Goal: Find specific fact: Find contact information

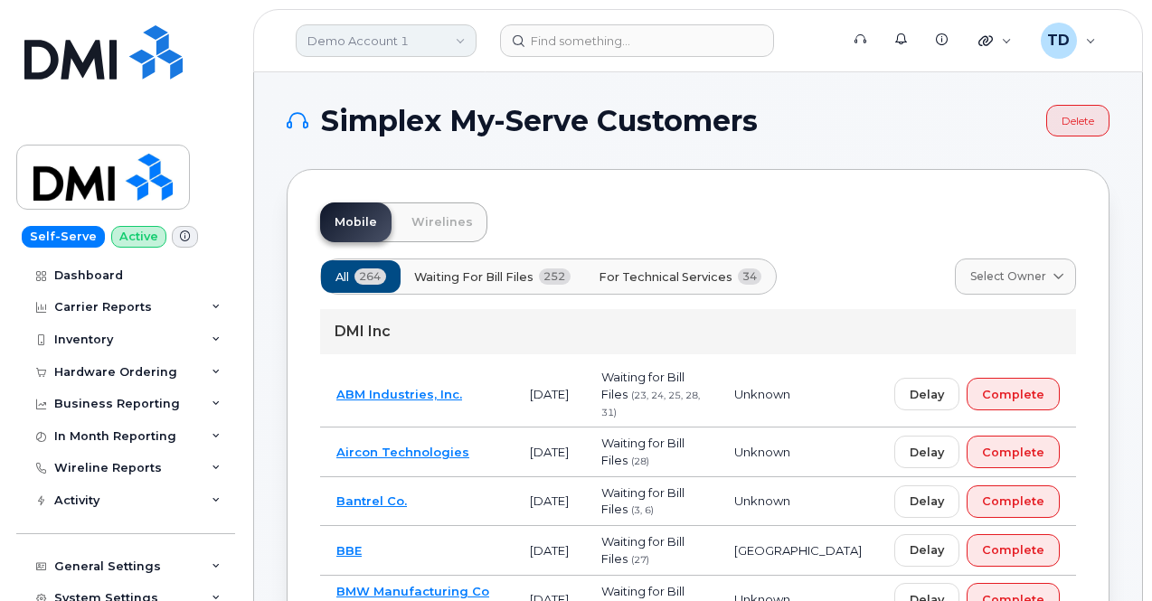
click at [399, 52] on link "Demo Account 1" at bounding box center [386, 40] width 181 height 33
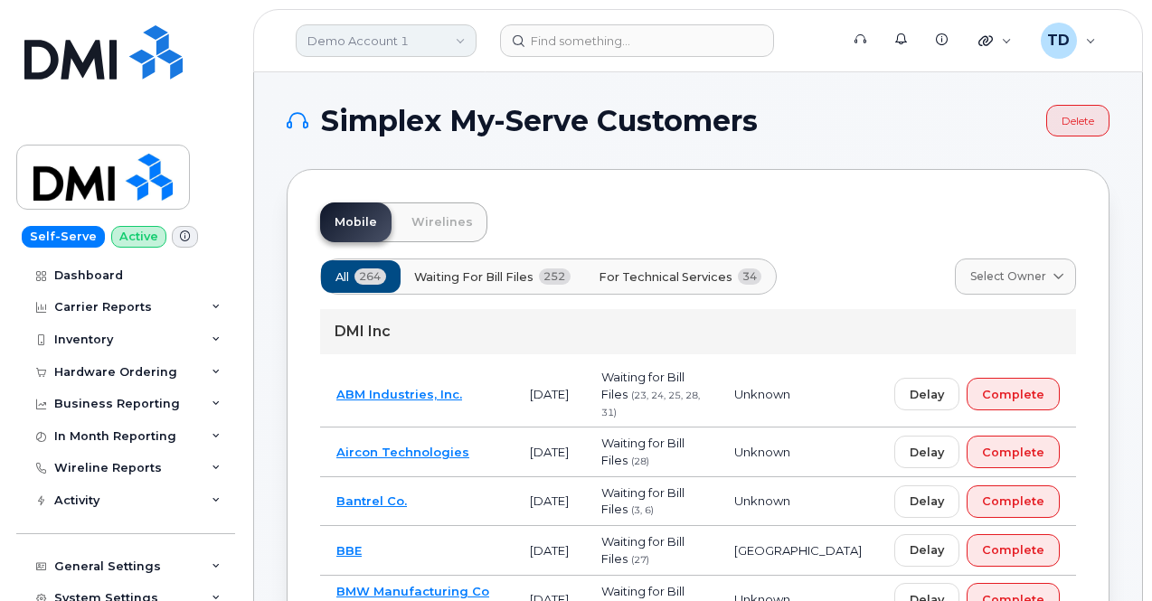
click at [422, 48] on link "Demo Account 1" at bounding box center [386, 40] width 181 height 33
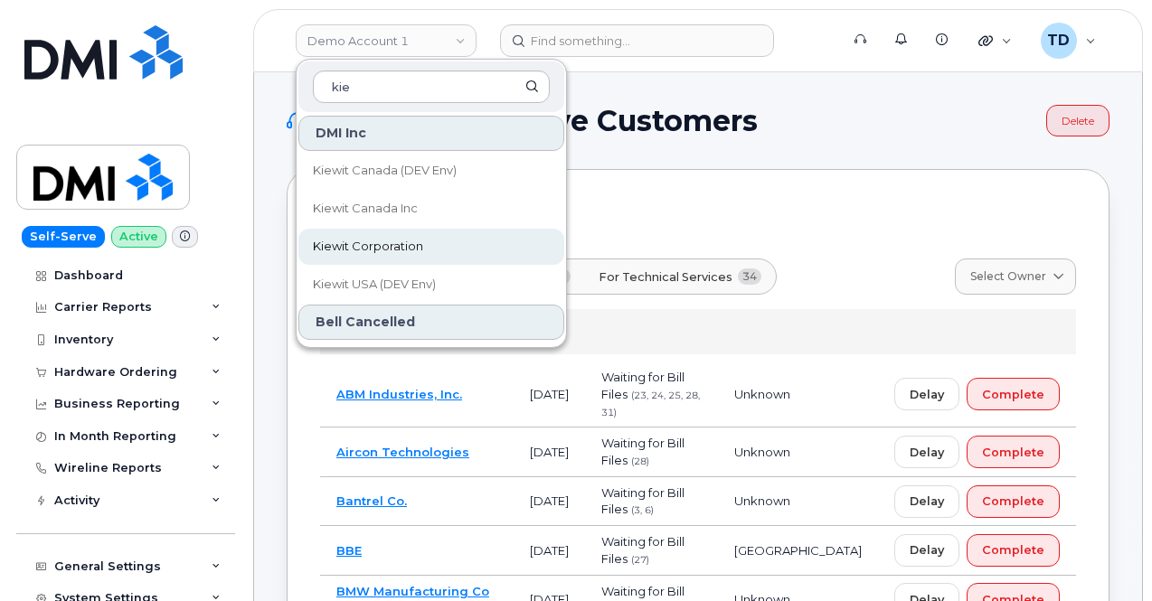
type input "kie"
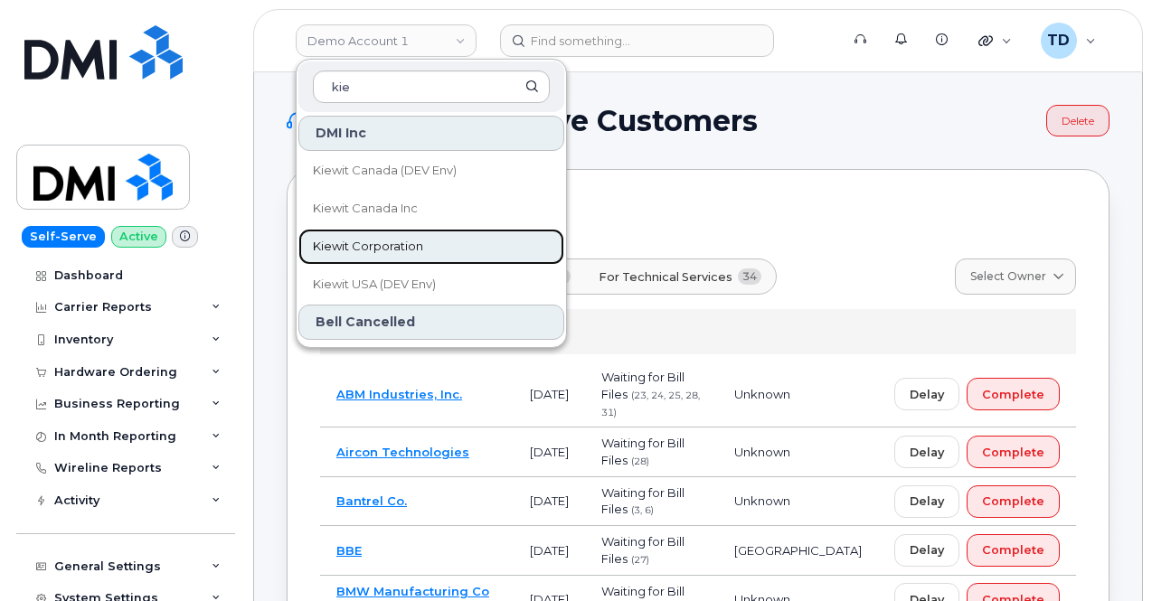
click at [422, 245] on link "Kiewit Corporation" at bounding box center [431, 247] width 266 height 36
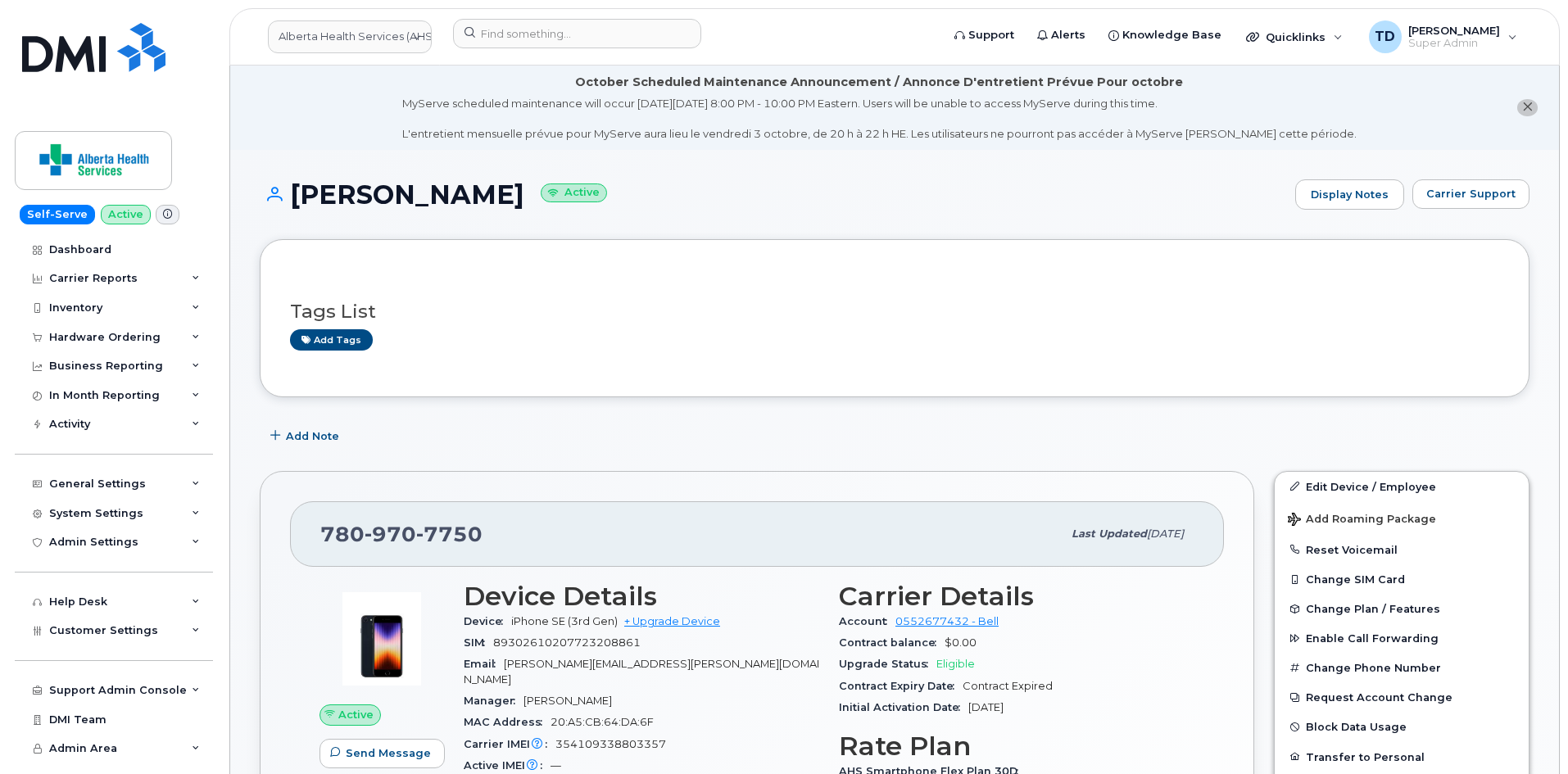
scroll to position [328, 0]
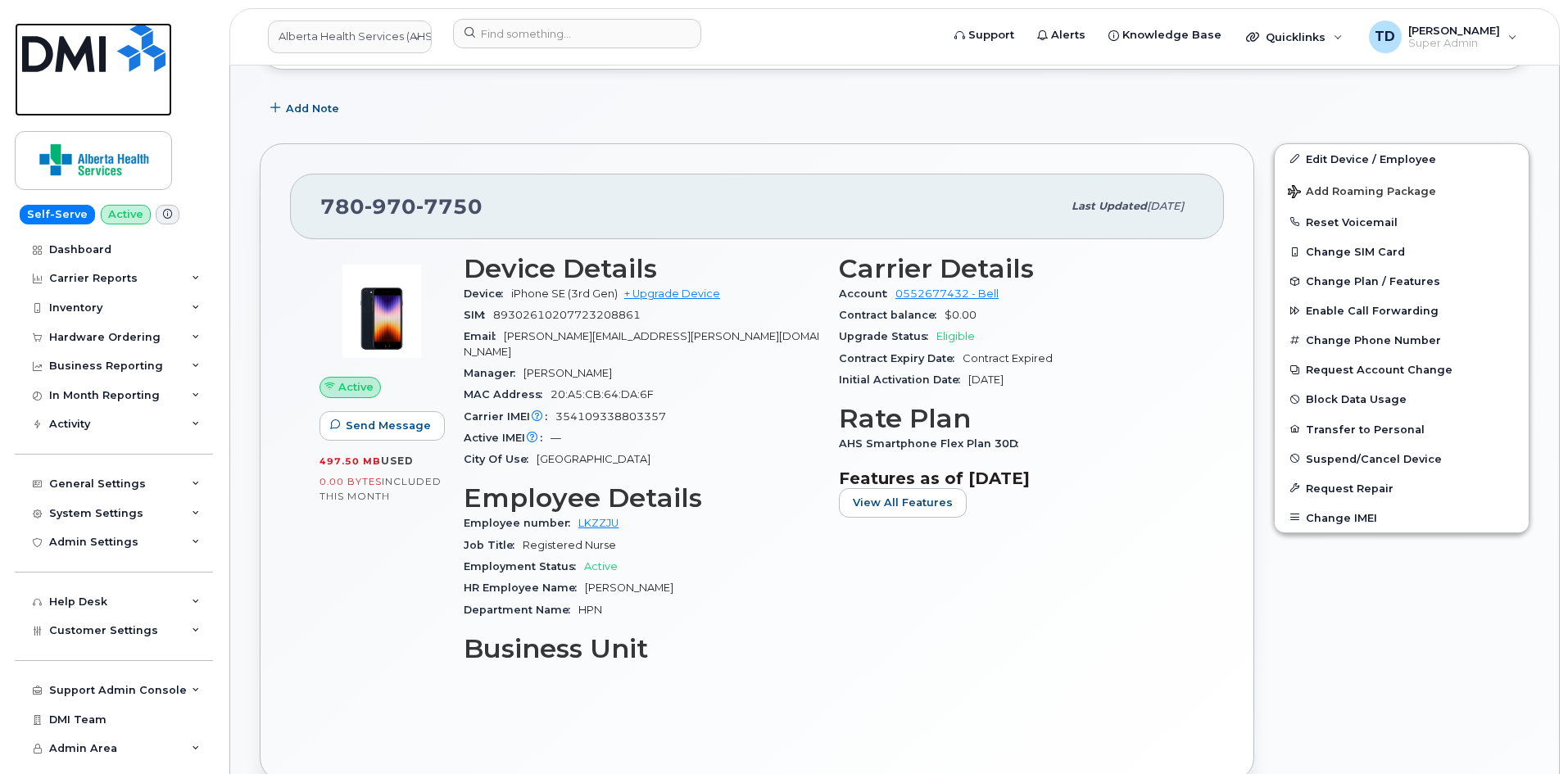
click at [118, 84] on link at bounding box center [93, 69] width 158 height 93
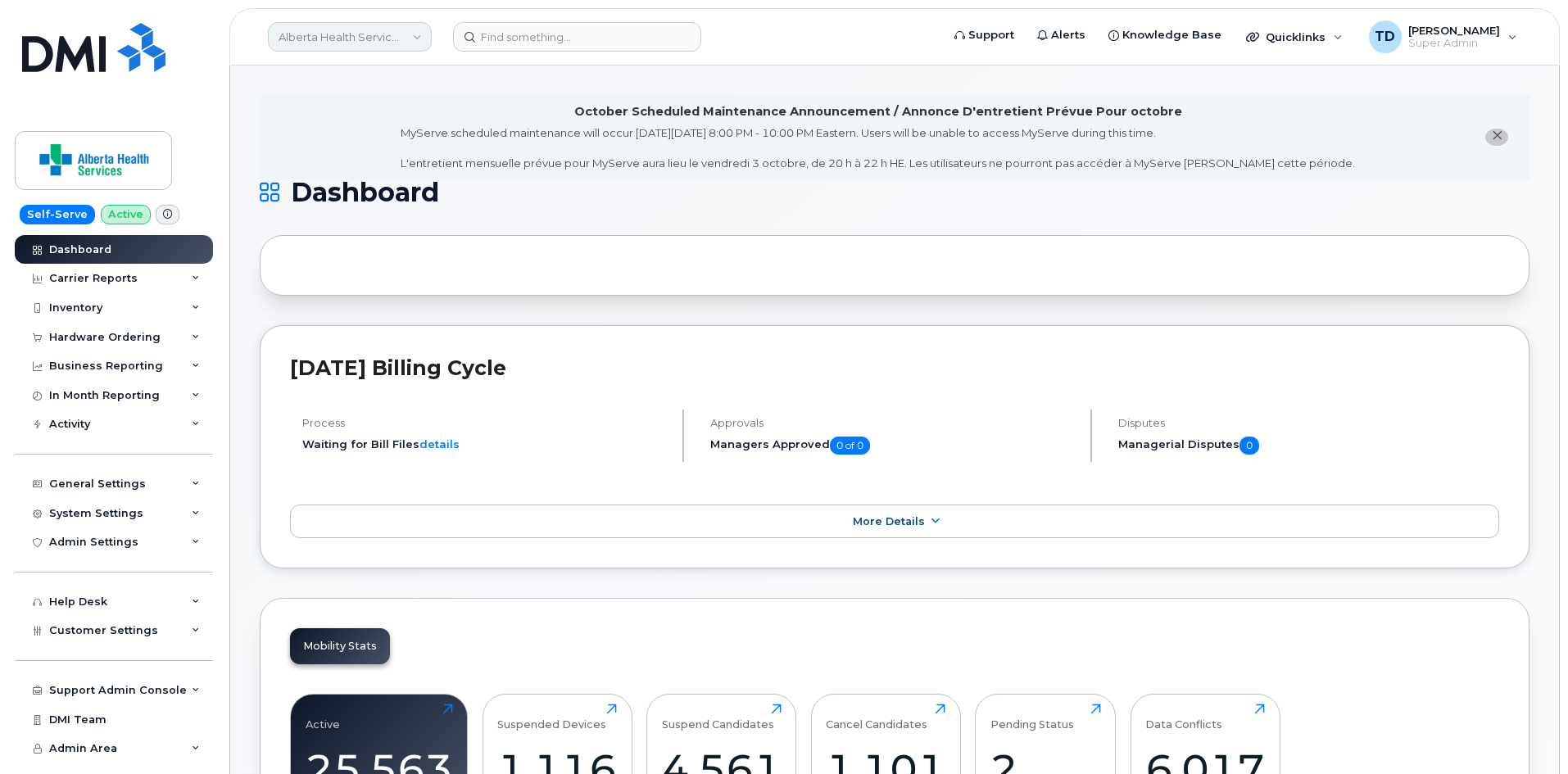
click at [350, 33] on link "Alberta Health Services (AHS)" at bounding box center [350, 36] width 164 height 30
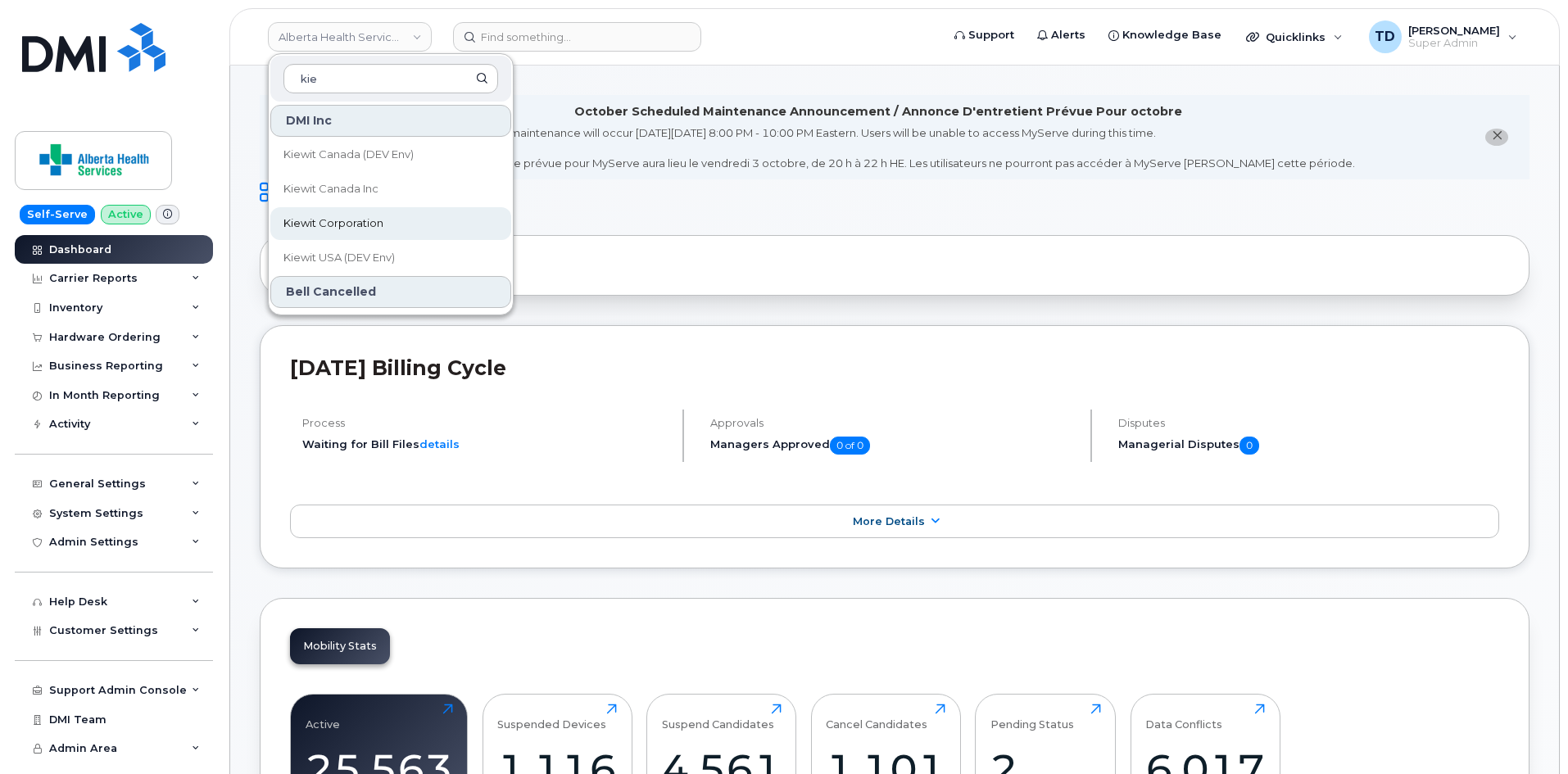
type input "kie"
click at [435, 230] on link "Kiewit Corporation" at bounding box center [390, 224] width 241 height 33
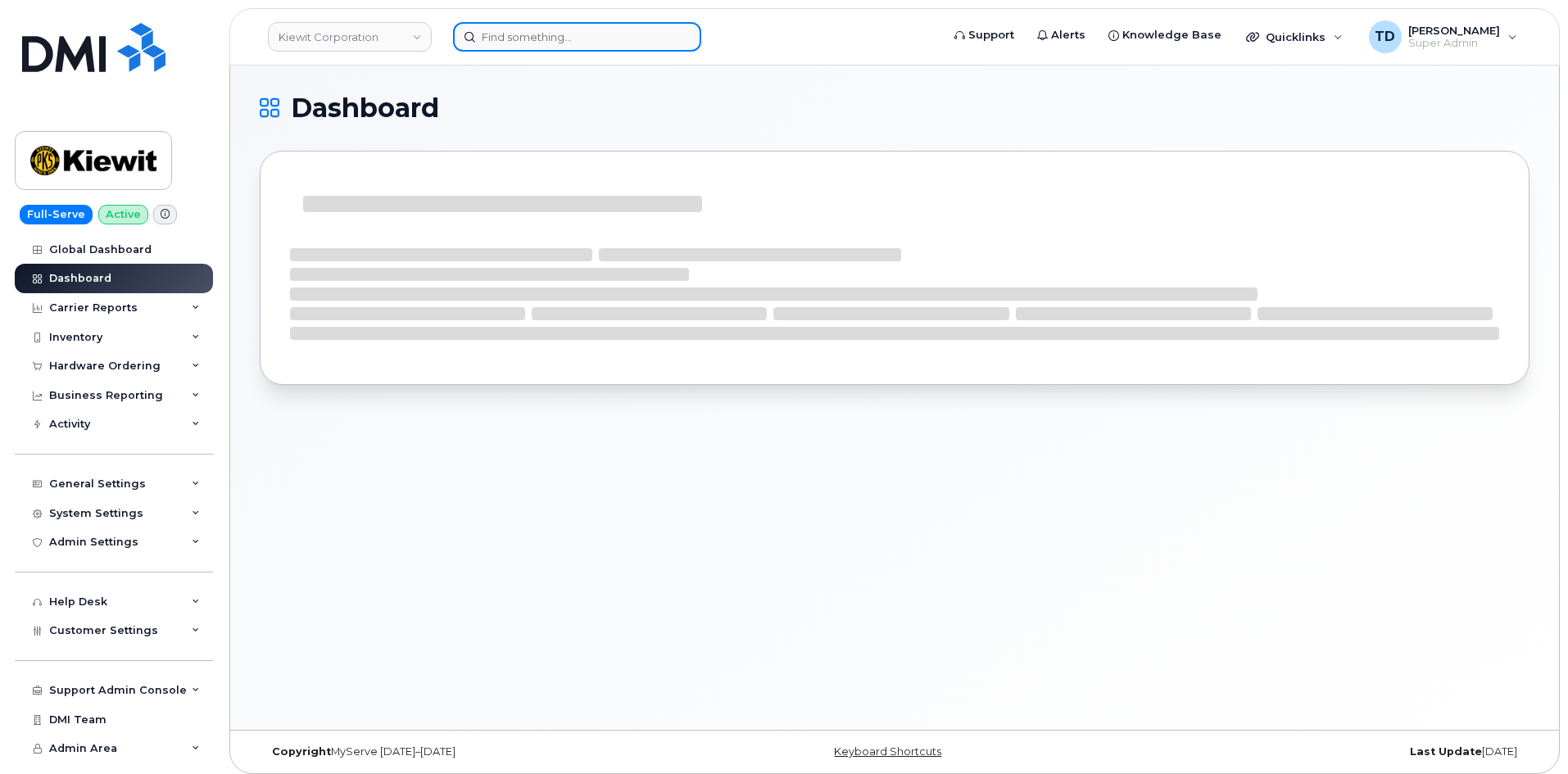
click at [524, 42] on input at bounding box center [577, 36] width 248 height 30
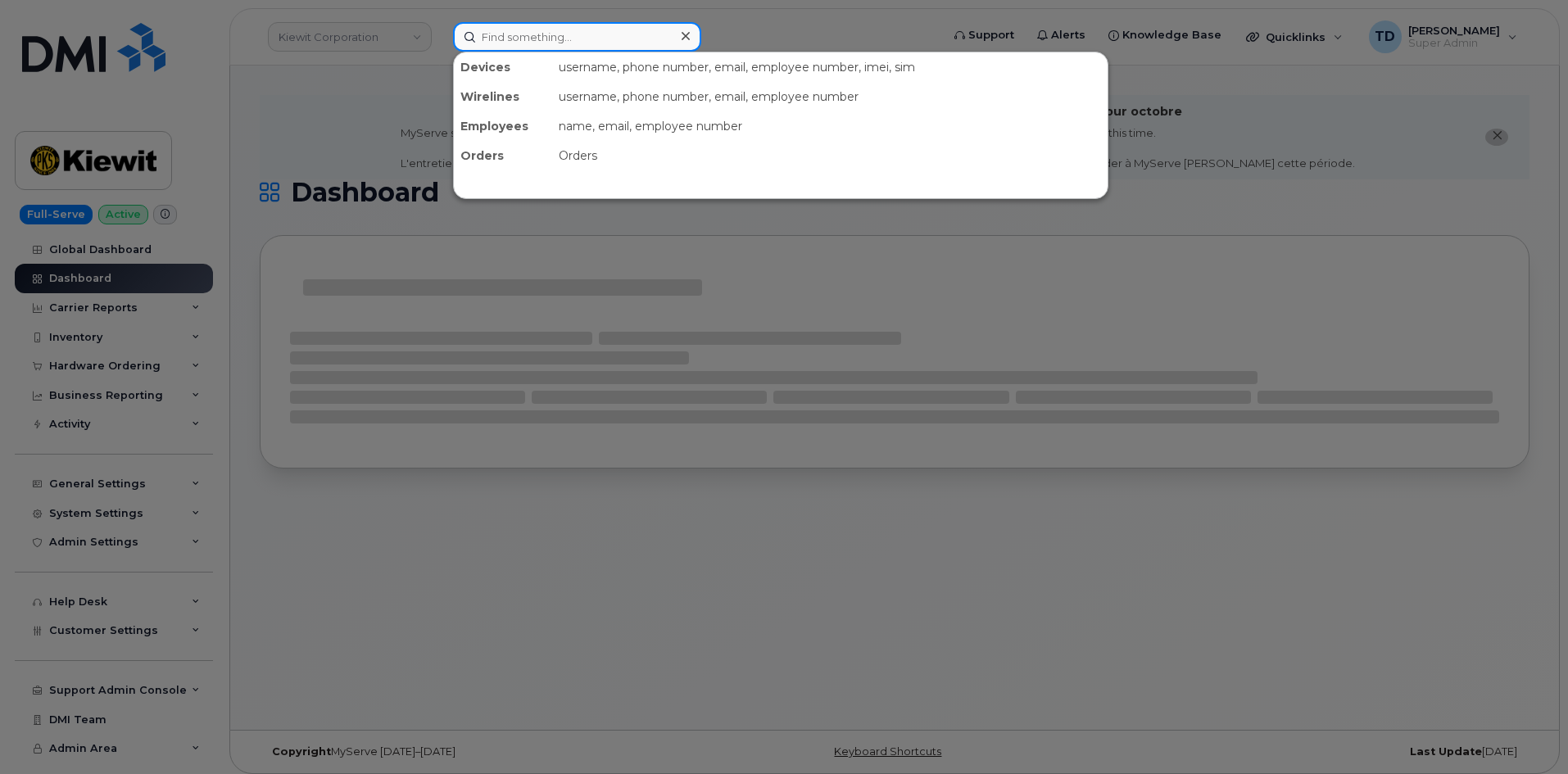
paste input "5043314507"
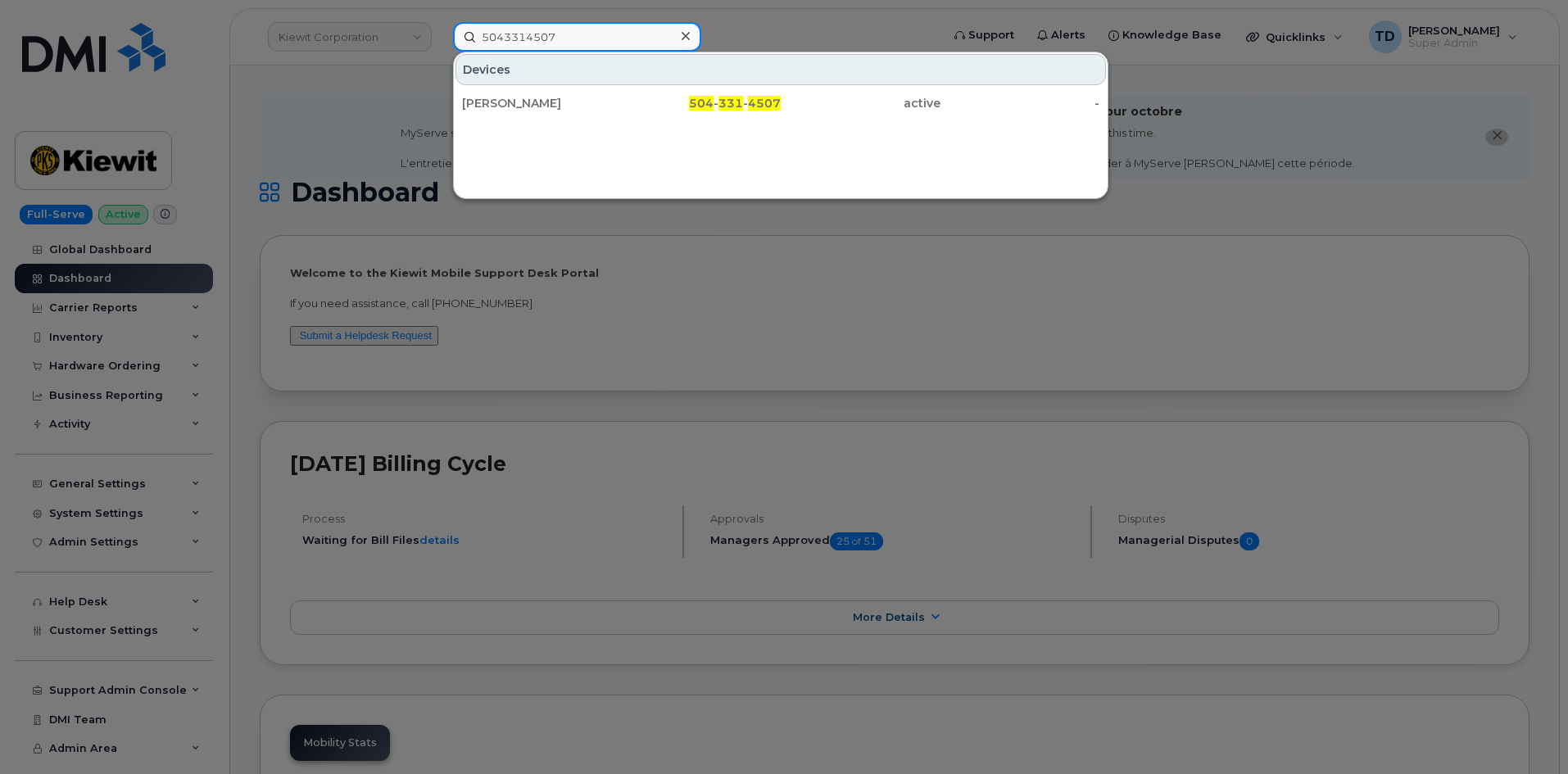
type input "5043314507"
click at [656, 102] on div "504 - 331 - 4507" at bounding box center [701, 103] width 159 height 16
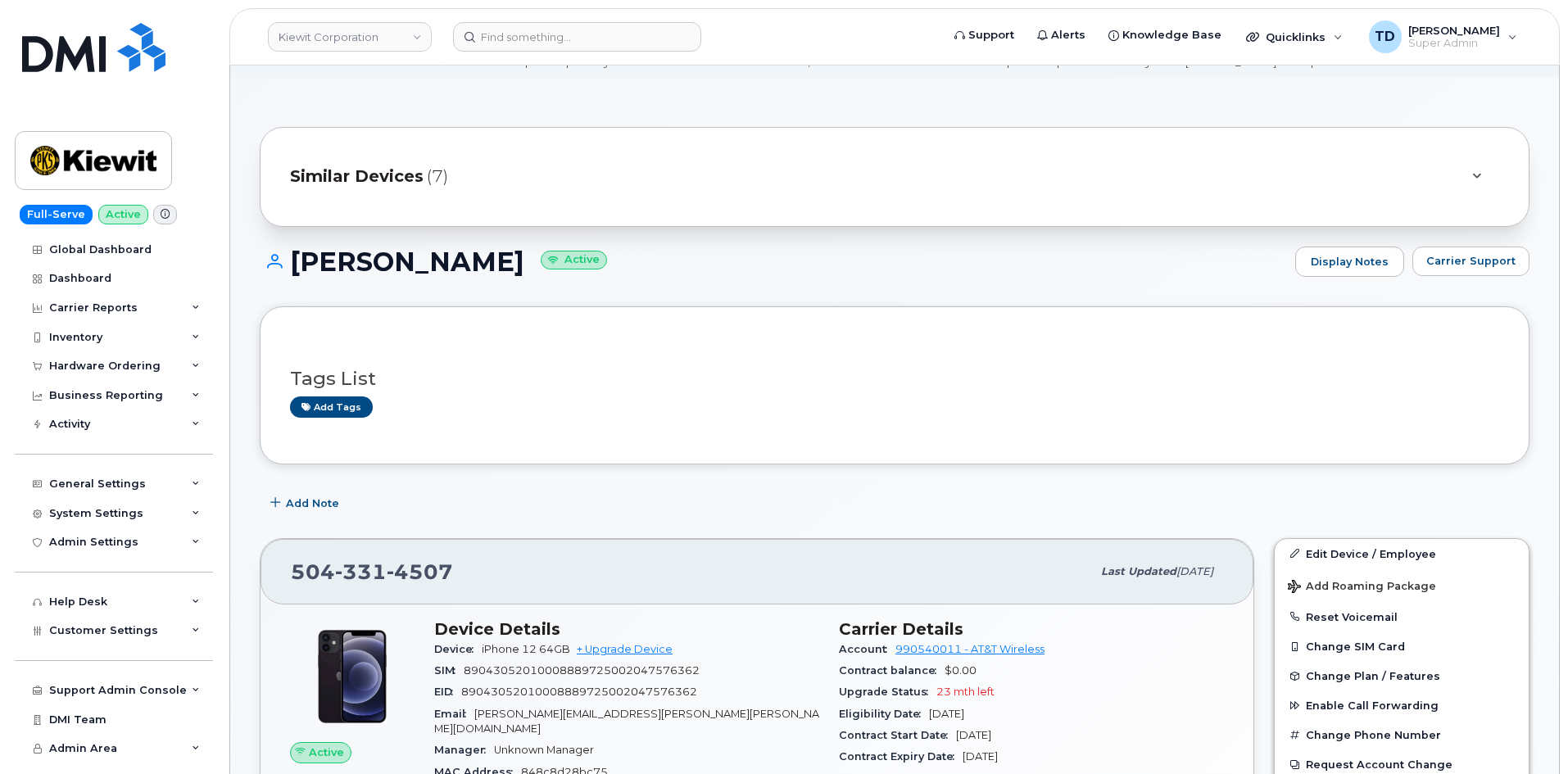
scroll to position [164, 0]
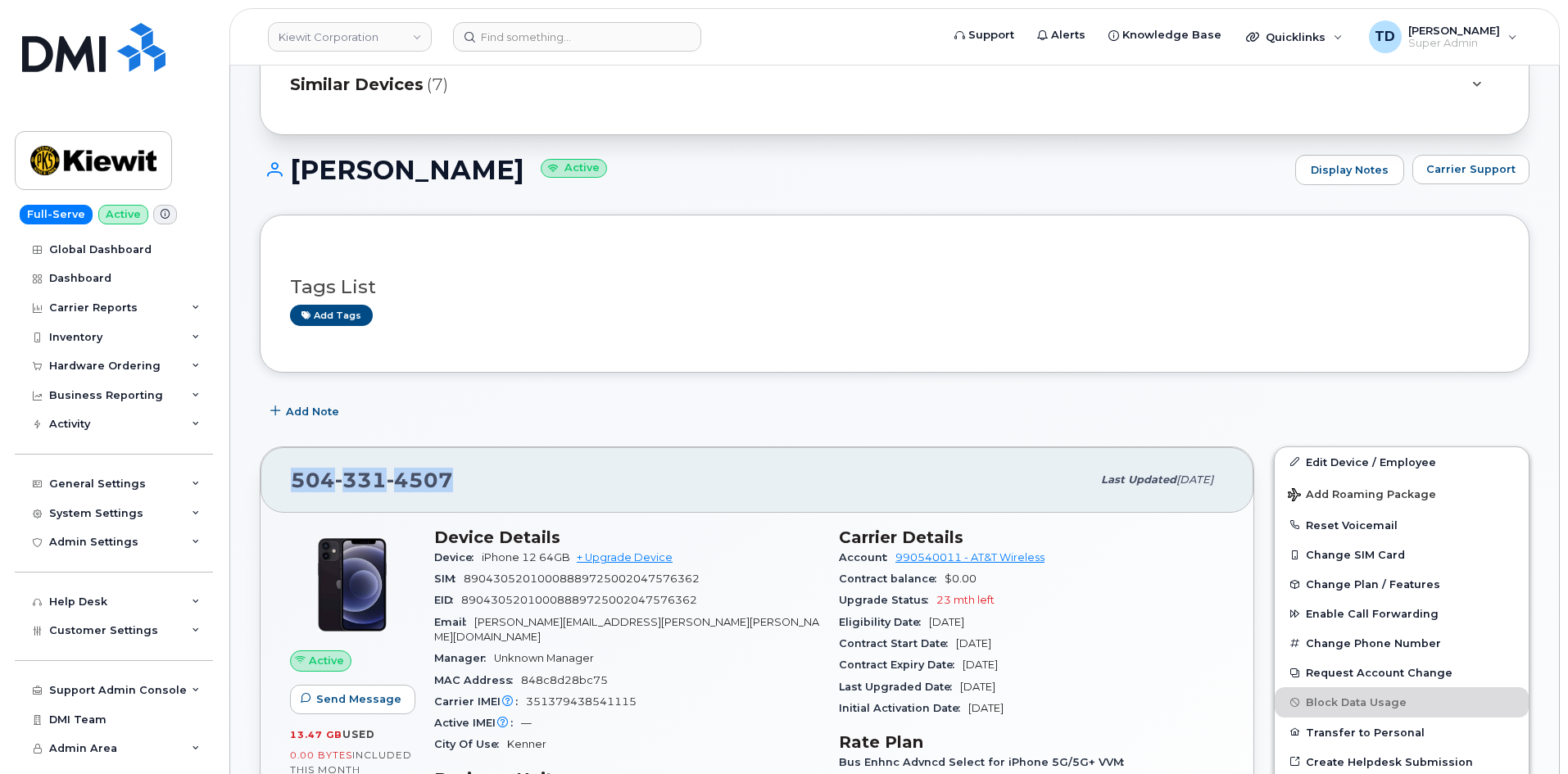
drag, startPoint x: 472, startPoint y: 466, endPoint x: 277, endPoint y: 482, distance: 195.7
click at [278, 484] on div "504 331 4507 Last updated Sep 26, 2025" at bounding box center [757, 480] width 993 height 65
copy span "504 331 4507"
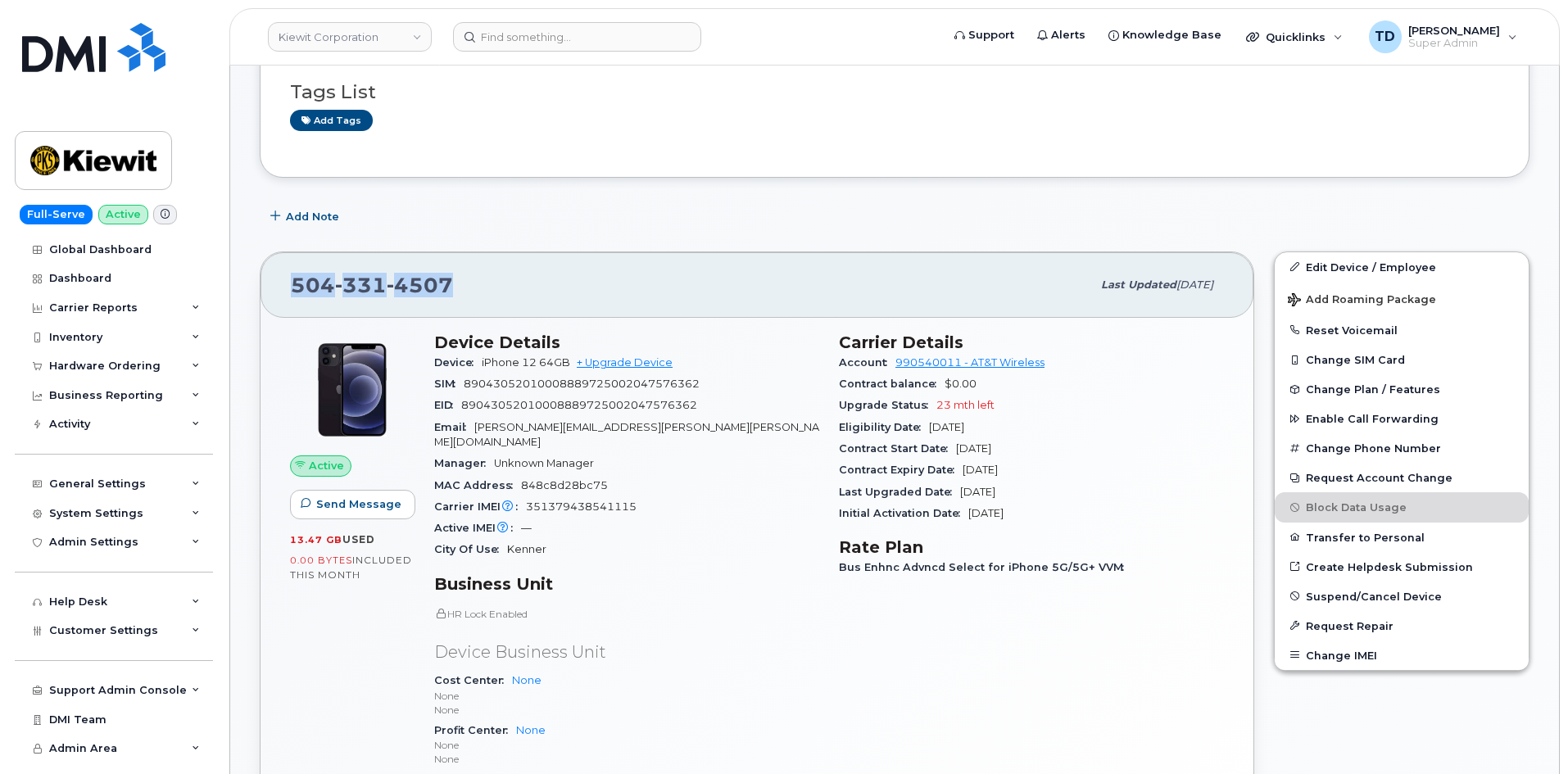
scroll to position [573, 0]
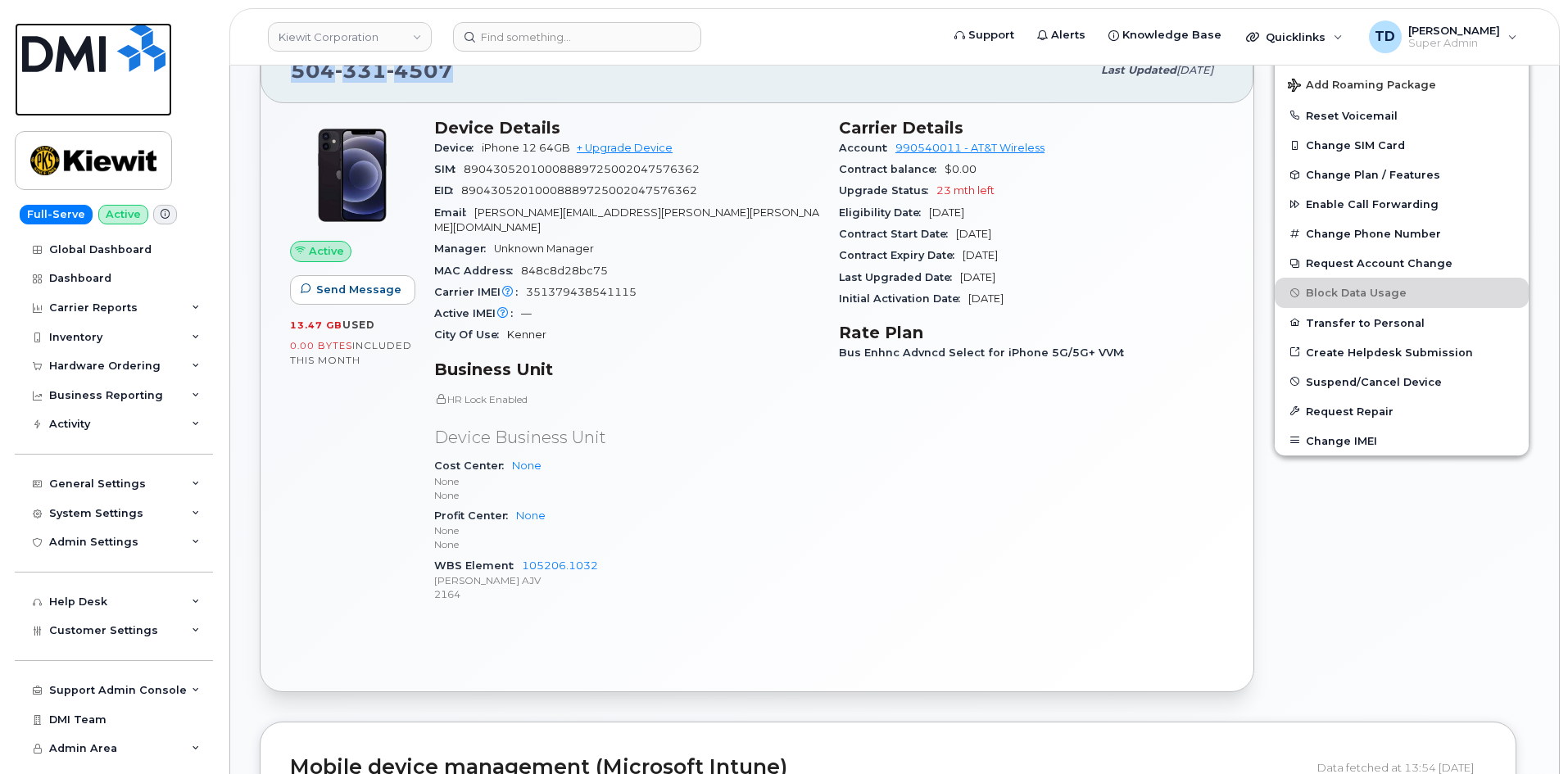
click at [82, 72] on link at bounding box center [93, 69] width 158 height 93
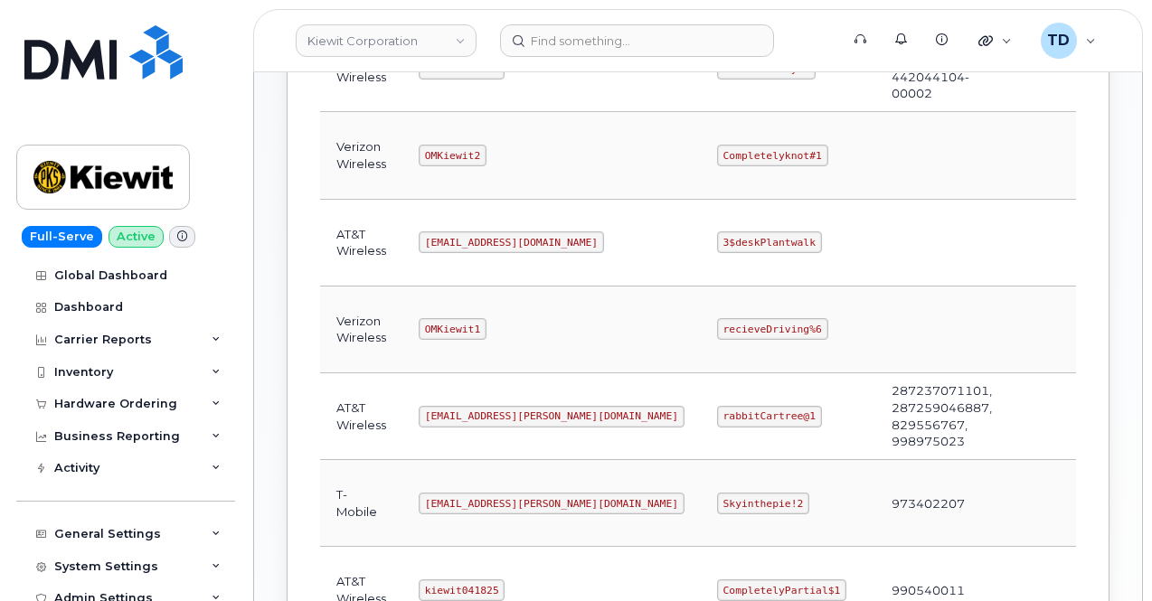
scroll to position [633, 0]
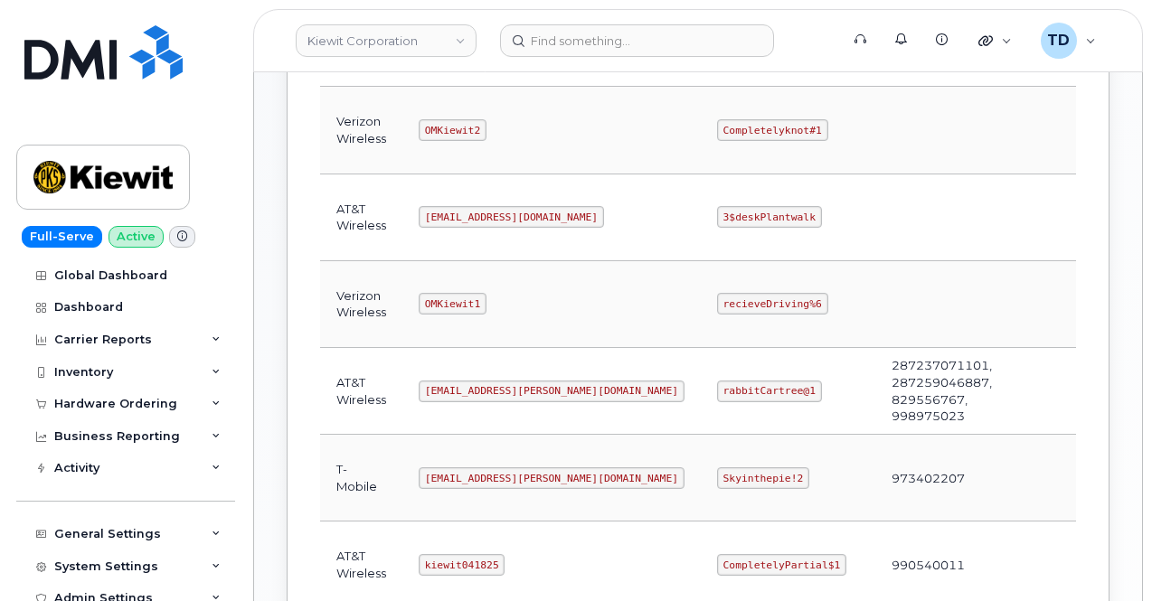
click at [458, 387] on code "[EMAIL_ADDRESS][PERSON_NAME][DOMAIN_NAME]" at bounding box center [552, 392] width 266 height 22
copy code "[EMAIL_ADDRESS][PERSON_NAME][DOMAIN_NAME]"
click at [717, 381] on code "rabbitCartree@1" at bounding box center [769, 392] width 105 height 22
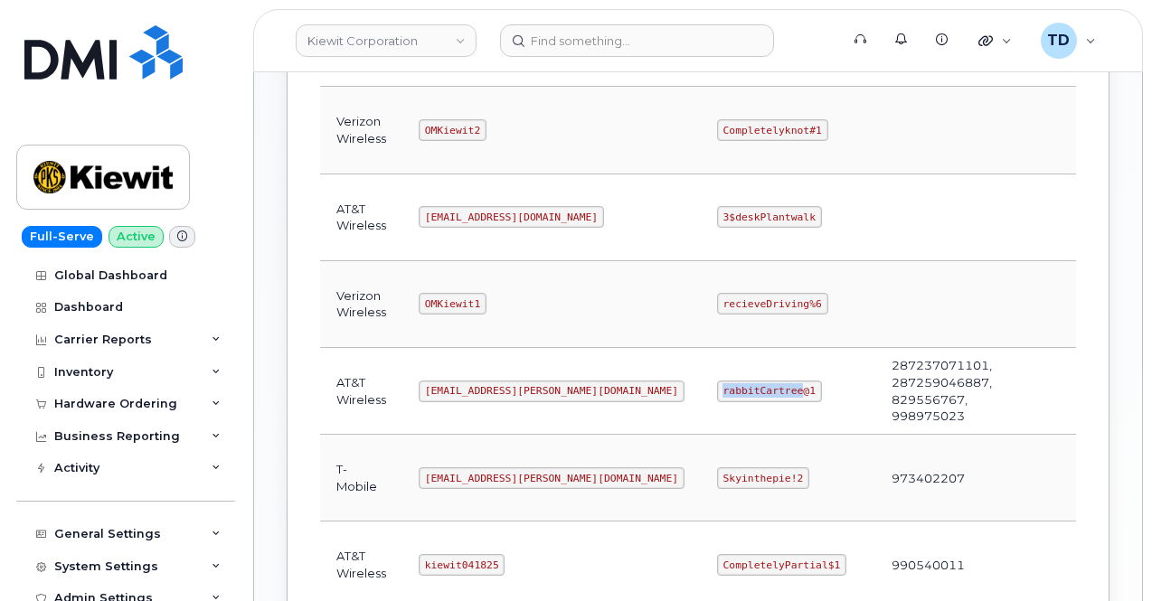
click at [717, 381] on code "rabbitCartree@1" at bounding box center [769, 392] width 105 height 22
copy code "rabbitCartree@1"
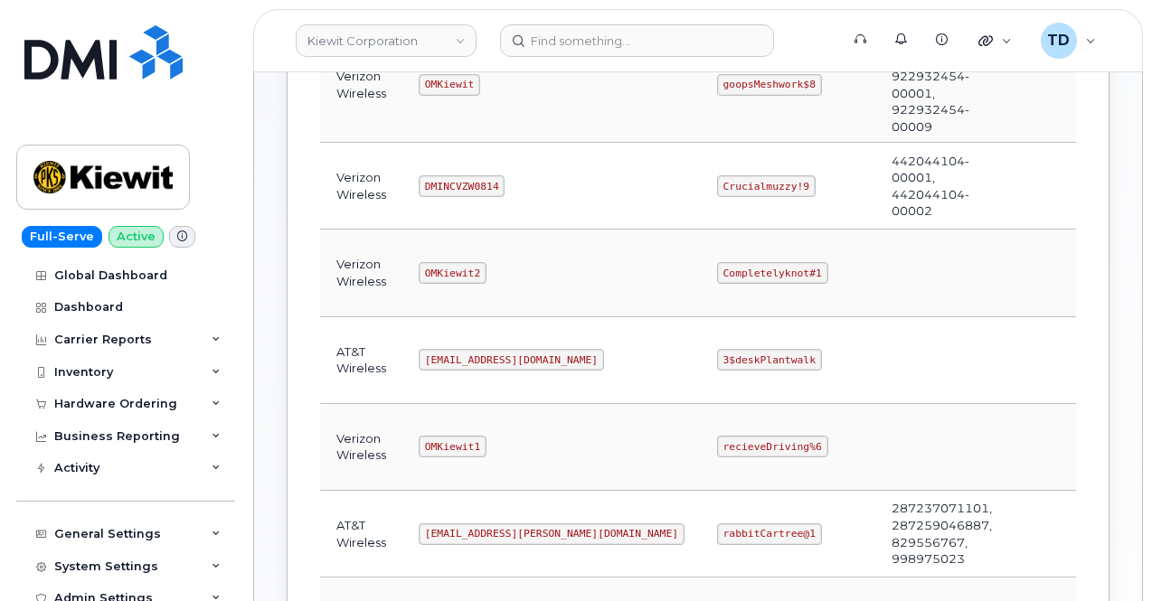
scroll to position [543, 0]
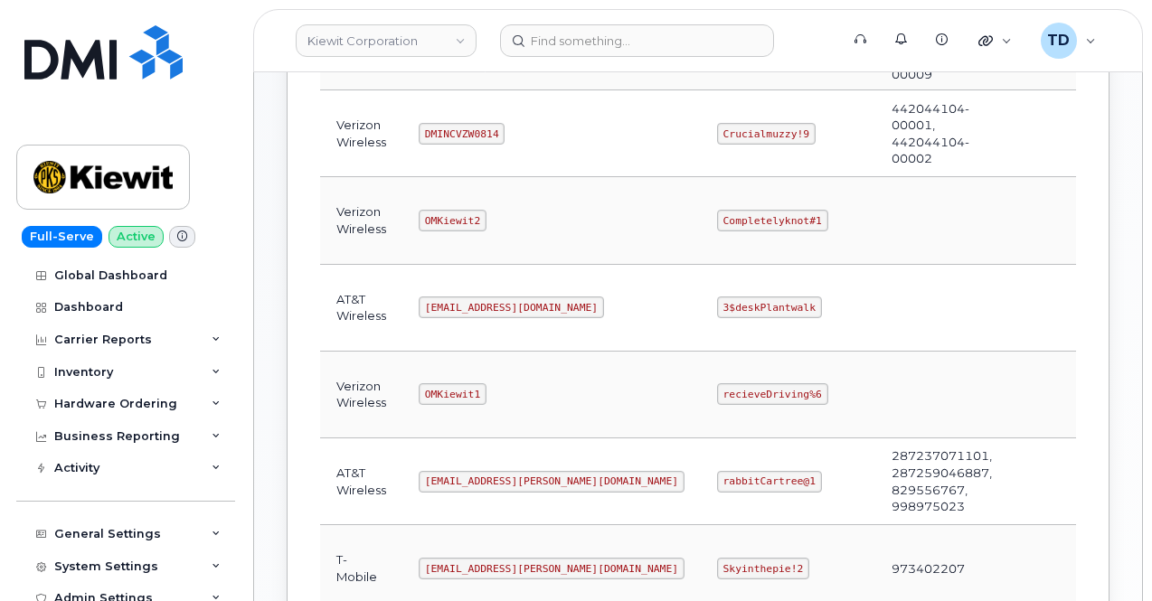
click at [459, 297] on code "om@dminc.com" at bounding box center [511, 308] width 185 height 22
click at [458, 301] on code "om@dminc.com" at bounding box center [511, 308] width 185 height 22
click at [465, 305] on code "om@dminc.com" at bounding box center [511, 308] width 185 height 22
click at [467, 305] on code "[EMAIL_ADDRESS][DOMAIN_NAME]" at bounding box center [511, 308] width 185 height 22
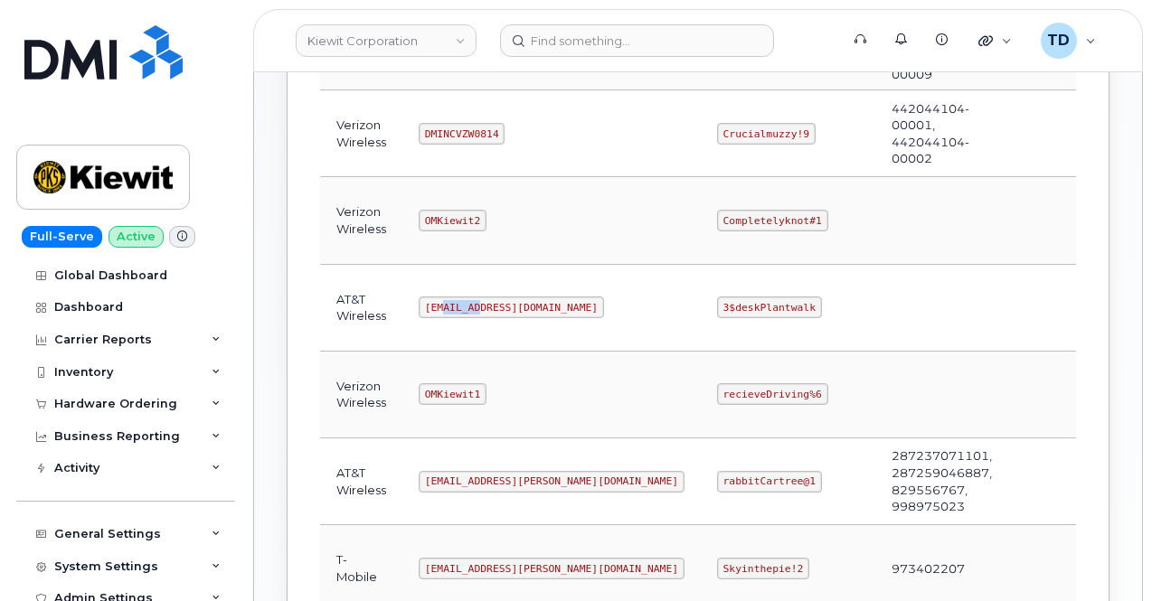
click at [468, 304] on code "om@dminc.com" at bounding box center [511, 308] width 185 height 22
click at [717, 306] on code "3$deskPlantwalk" at bounding box center [769, 308] width 105 height 22
click at [717, 307] on code "3$deskPlantwalk" at bounding box center [769, 308] width 105 height 22
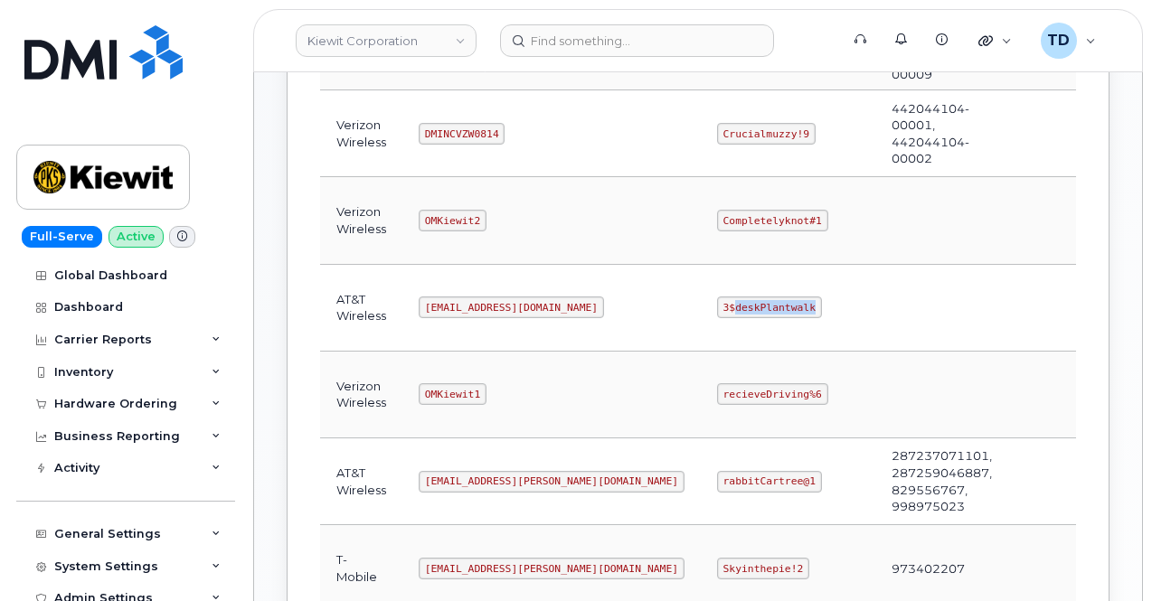
click at [717, 305] on code "3$deskPlantwalk" at bounding box center [769, 308] width 105 height 22
click at [457, 298] on code "om@dminc.com" at bounding box center [511, 308] width 185 height 22
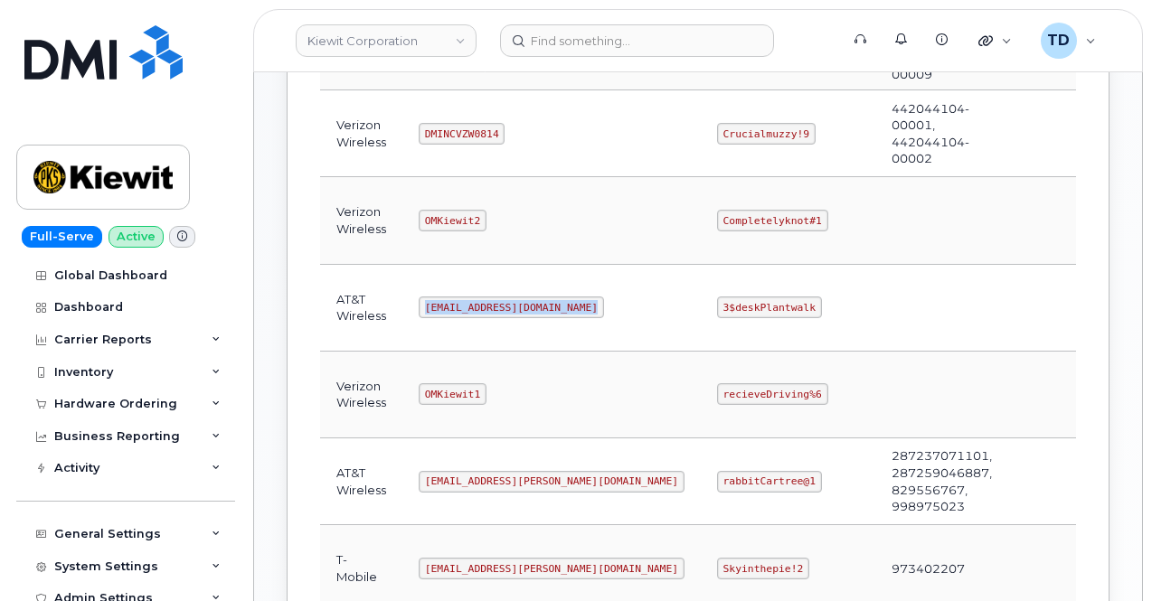
click at [457, 298] on code "om@dminc.com" at bounding box center [511, 308] width 185 height 22
copy code "om@dminc.com"
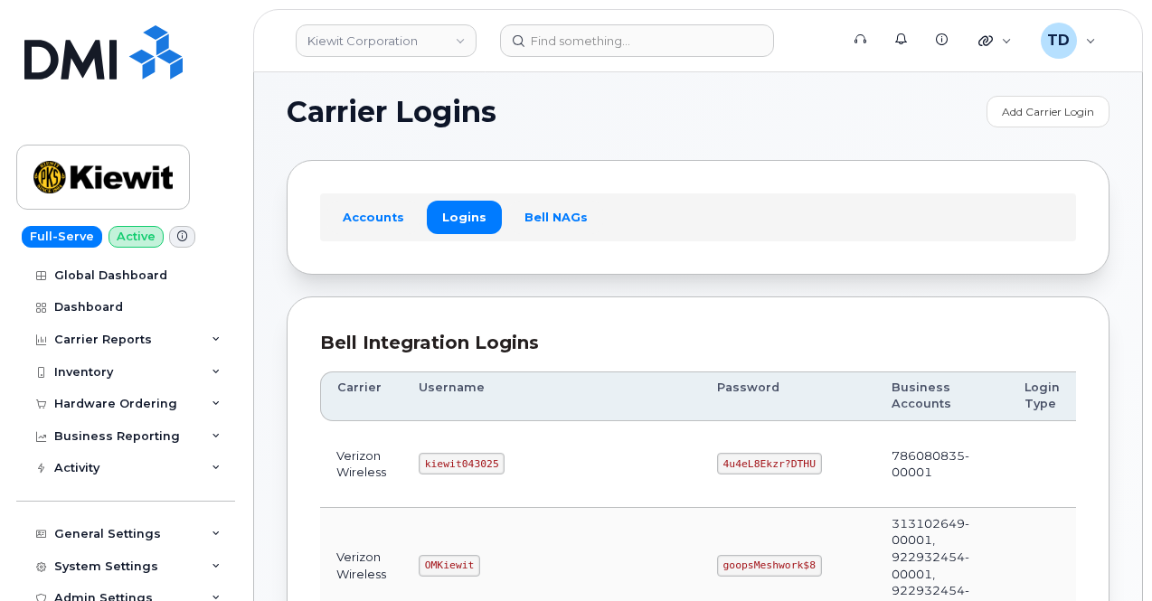
scroll to position [0, 0]
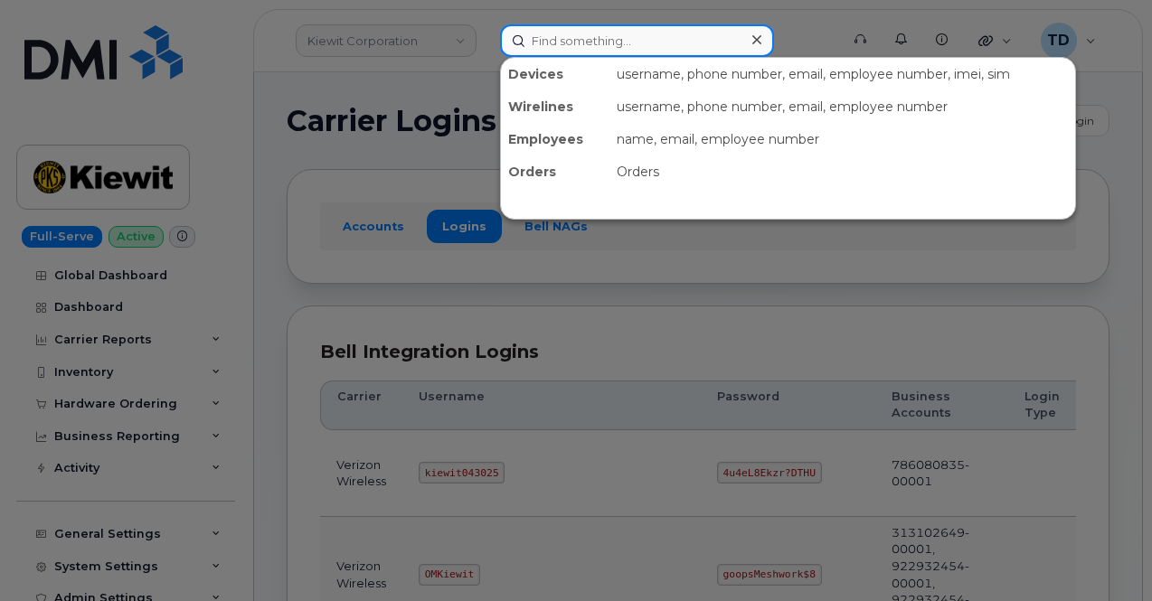
click at [595, 46] on input at bounding box center [637, 40] width 274 height 33
paste input "5043314507"
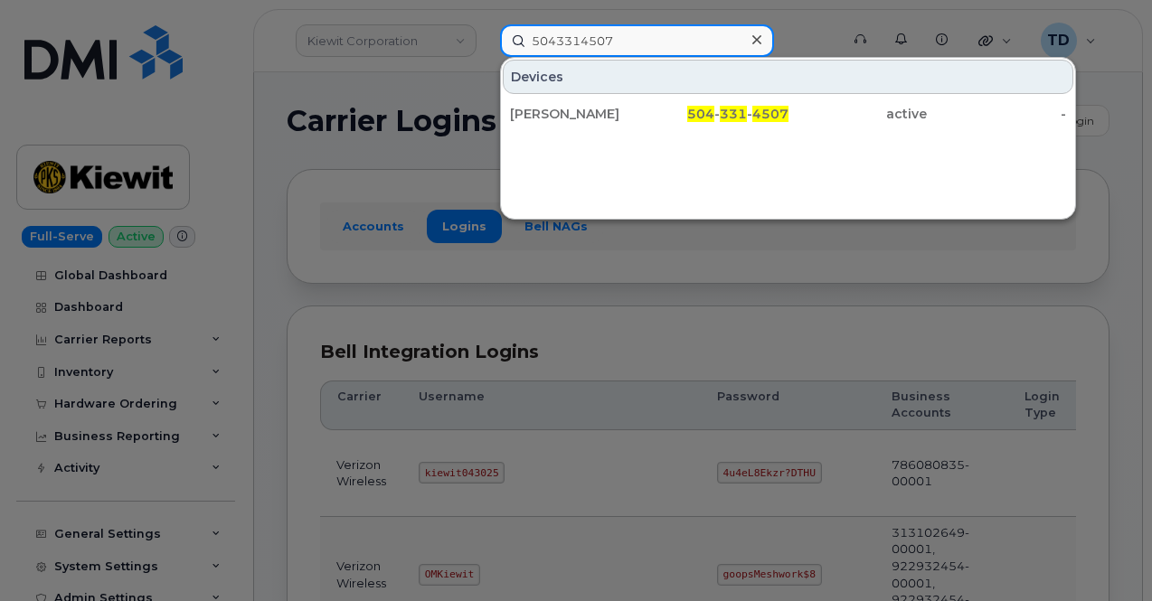
type input "5043314507"
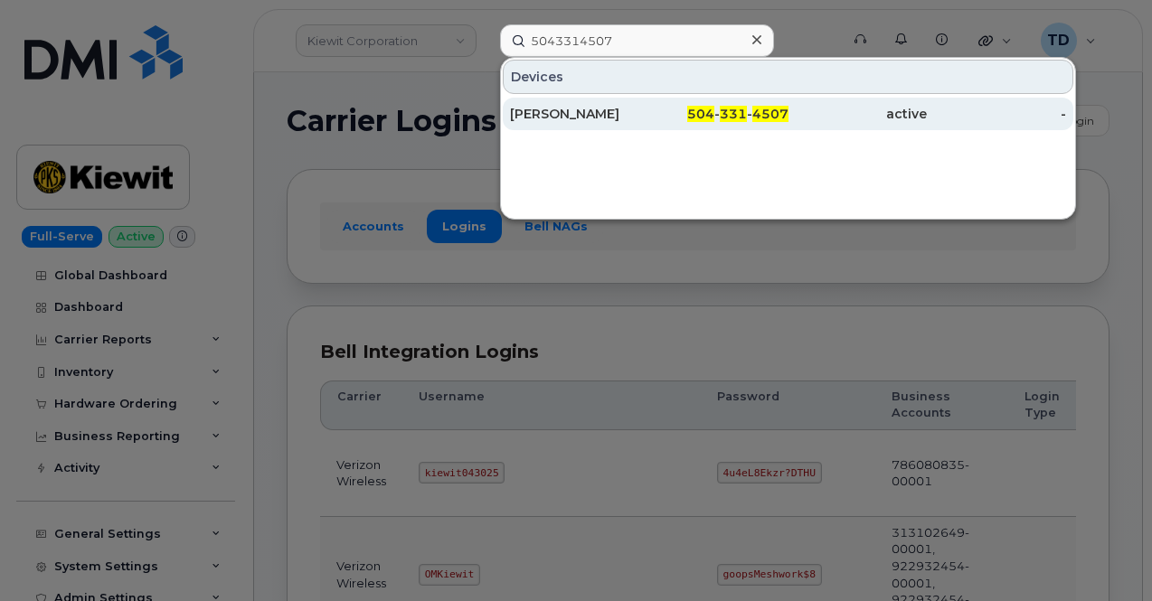
click at [774, 107] on span "4507" at bounding box center [770, 114] width 36 height 16
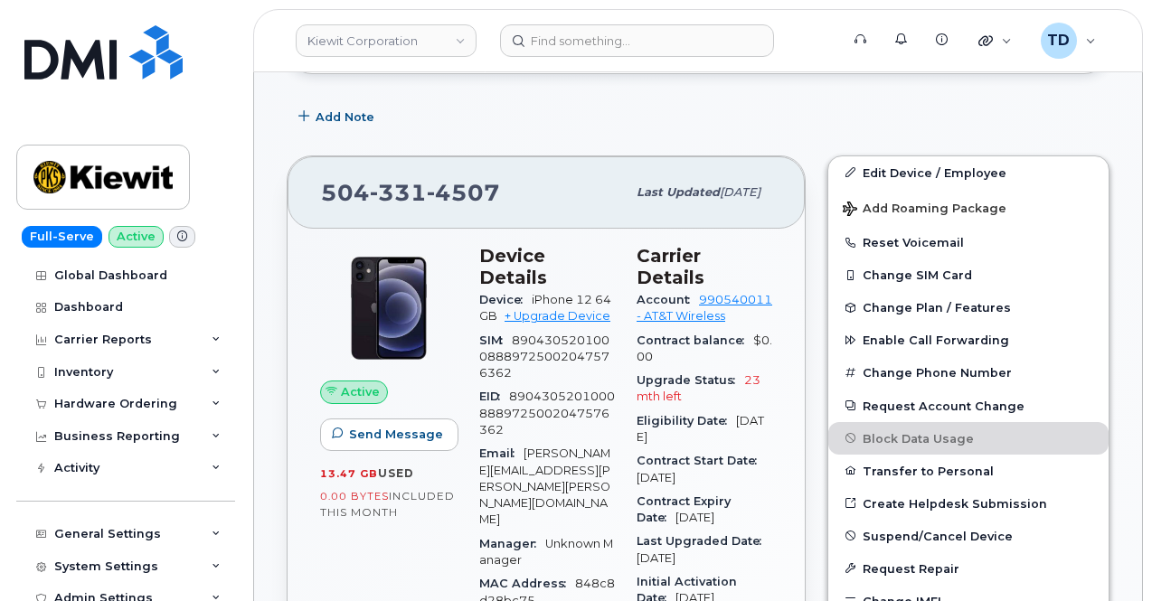
scroll to position [543, 0]
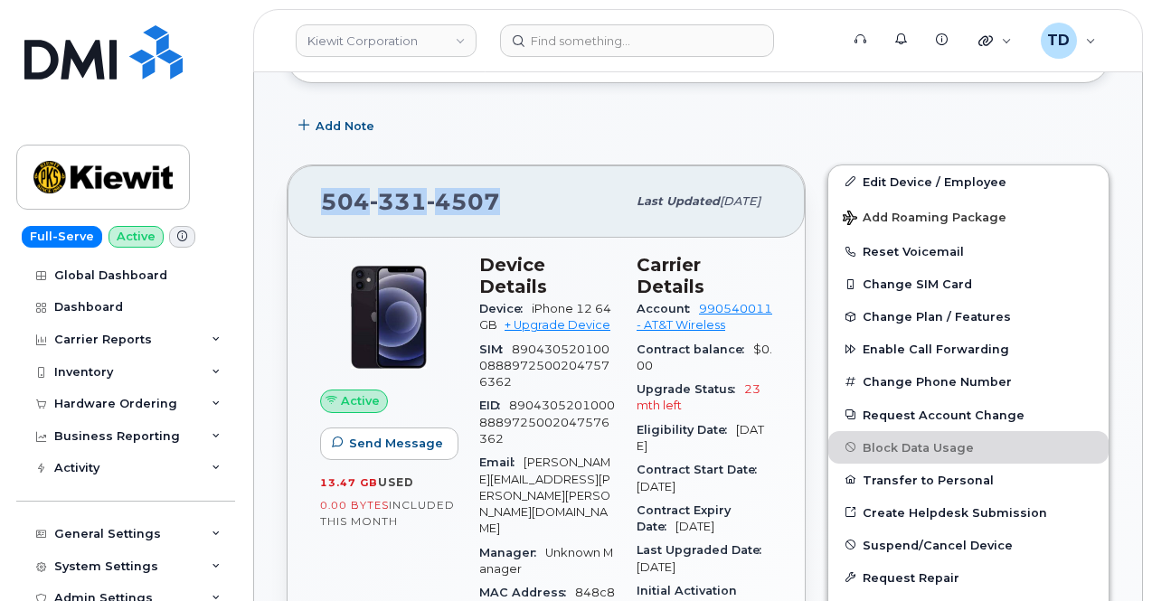
drag, startPoint x: 508, startPoint y: 197, endPoint x: 317, endPoint y: 205, distance: 191.9
click at [317, 205] on div "[PHONE_NUMBER] Last updated [DATE]" at bounding box center [546, 202] width 517 height 72
copy span "[PHONE_NUMBER]"
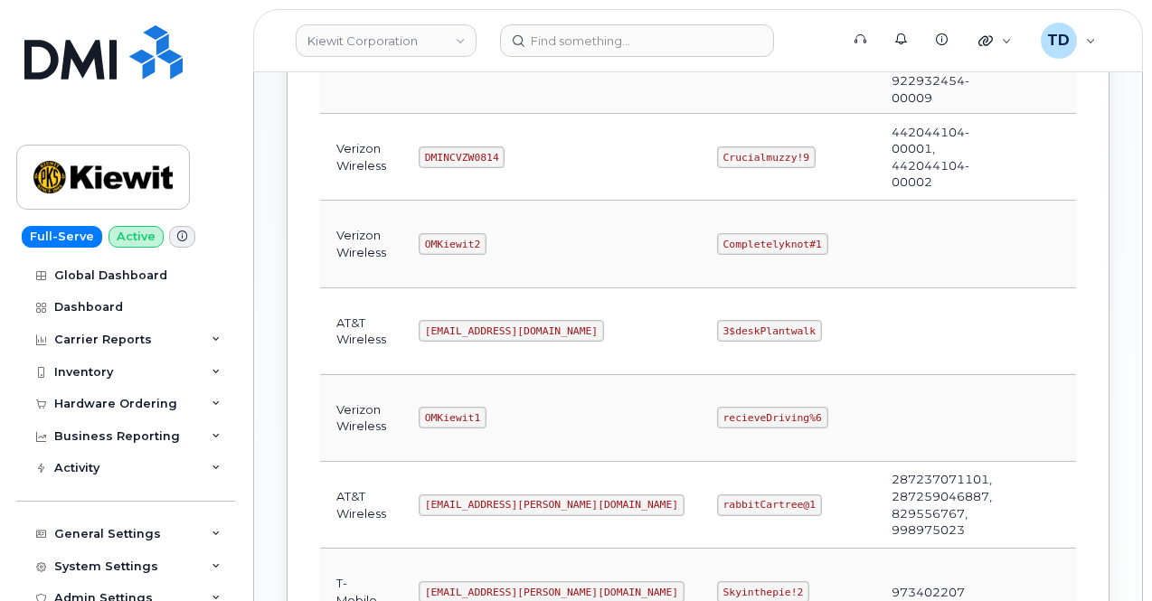
scroll to position [633, 0]
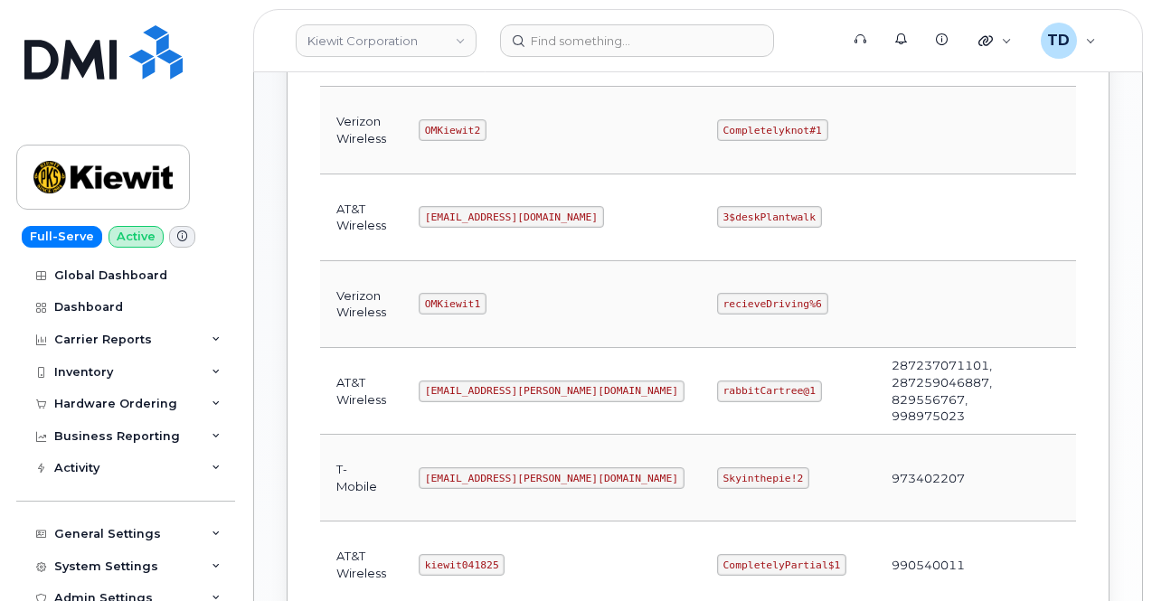
click at [488, 387] on code "ms-kiewit@dminc.com" at bounding box center [552, 392] width 266 height 22
copy code "ms-kiewit@dminc.com"
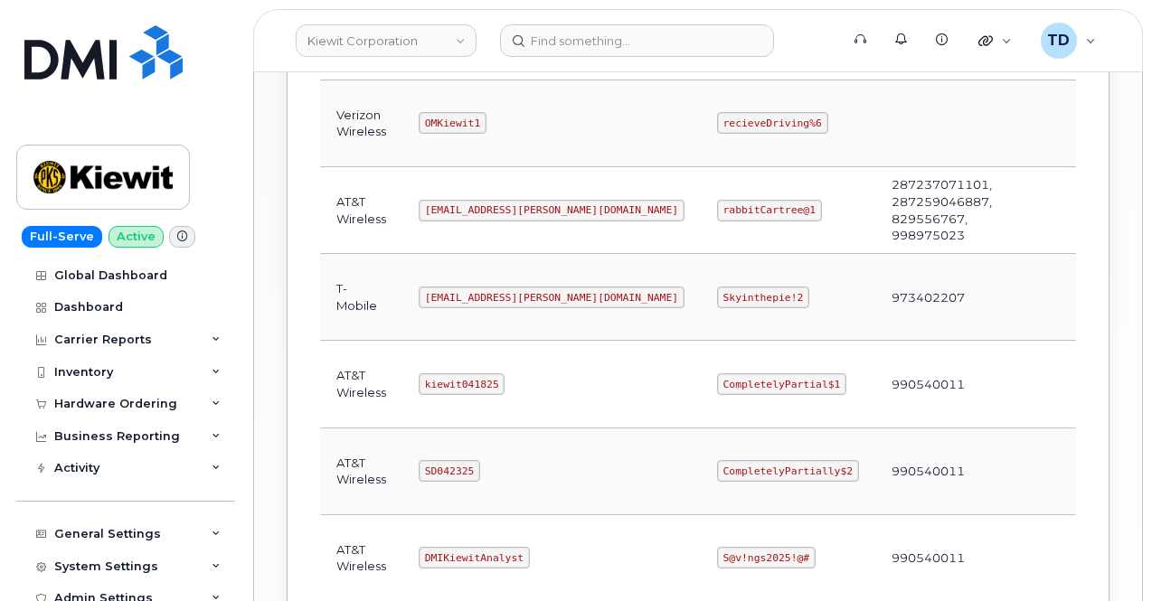
click at [458, 374] on code "kiewit041825" at bounding box center [462, 385] width 86 height 22
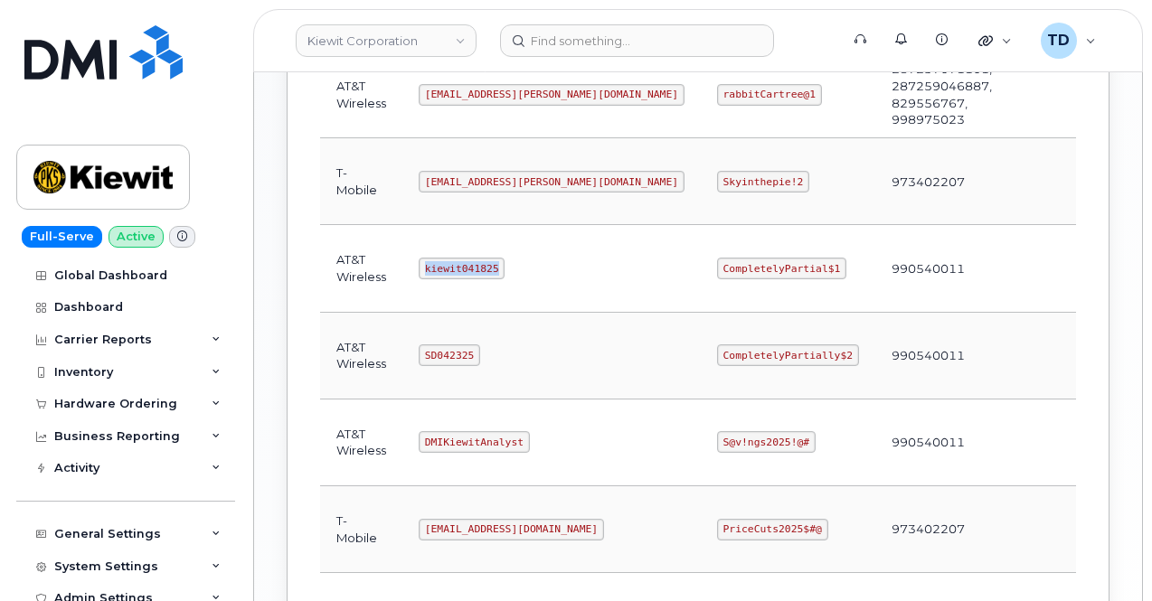
scroll to position [995, 0]
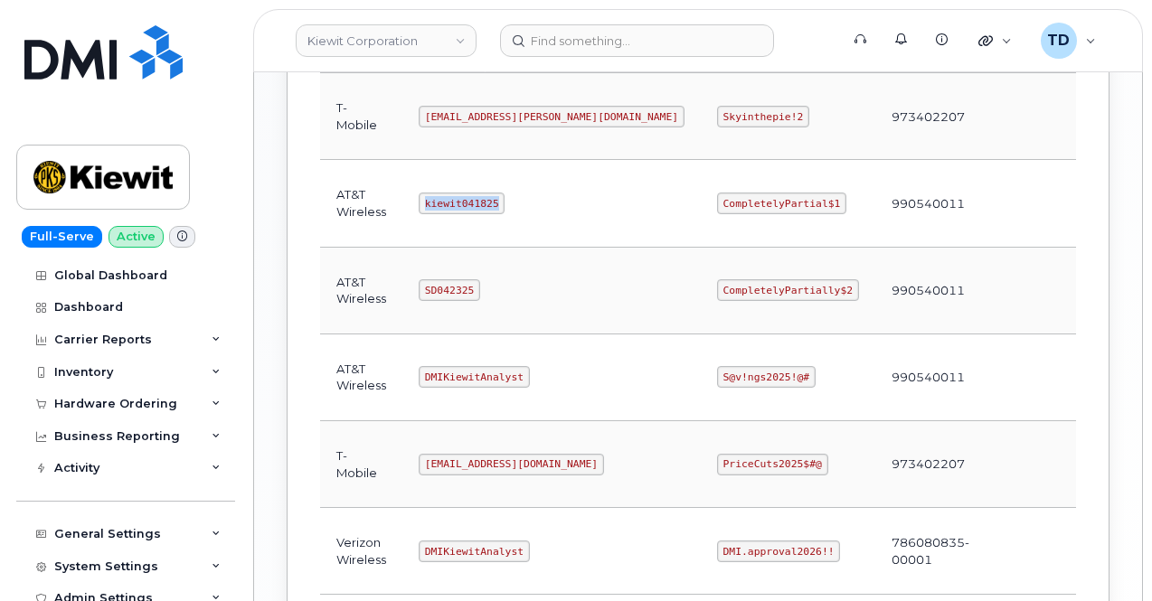
copy code "kiewit041825"
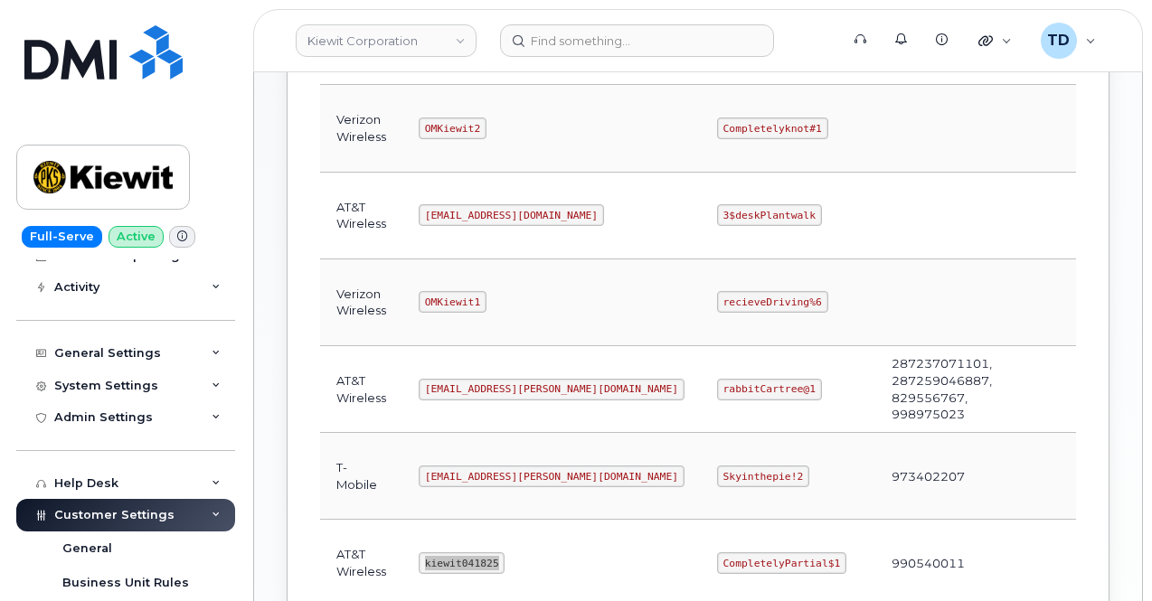
scroll to position [676, 0]
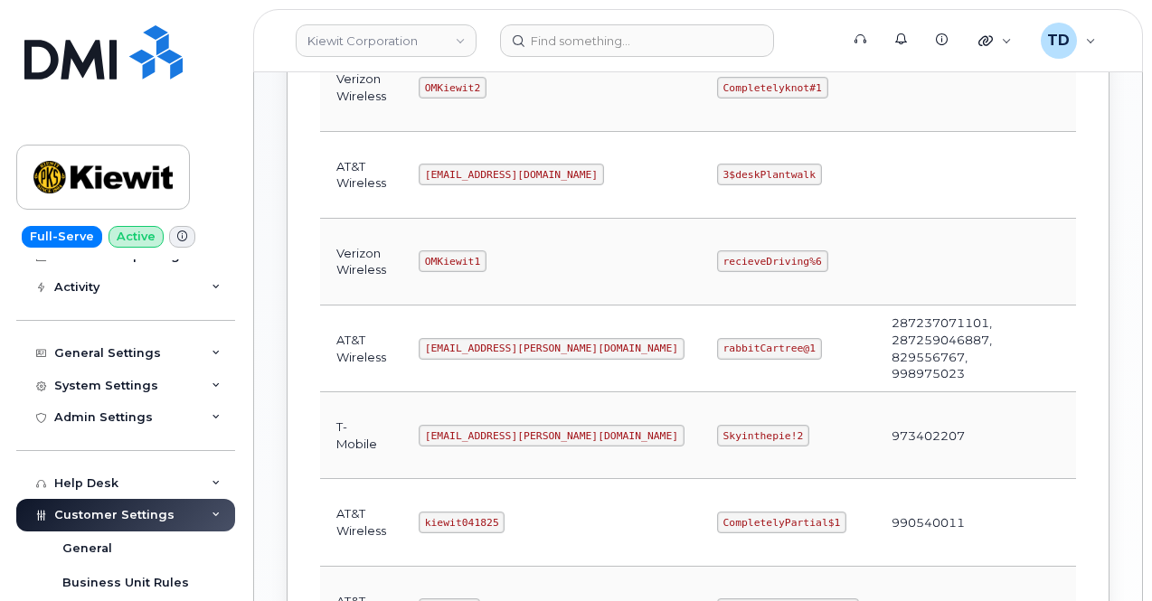
click at [717, 520] on code "CompletelyPartial$1" at bounding box center [781, 523] width 129 height 22
click at [717, 512] on code "CompletelyPartial$1" at bounding box center [781, 523] width 129 height 22
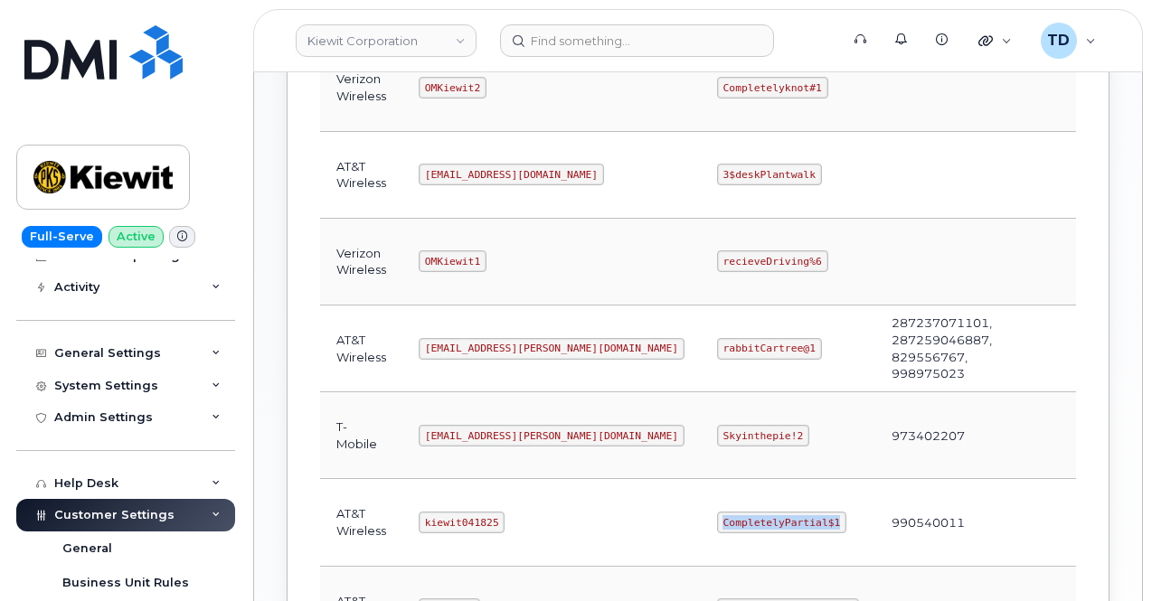
click at [717, 512] on code "CompletelyPartial$1" at bounding box center [781, 523] width 129 height 22
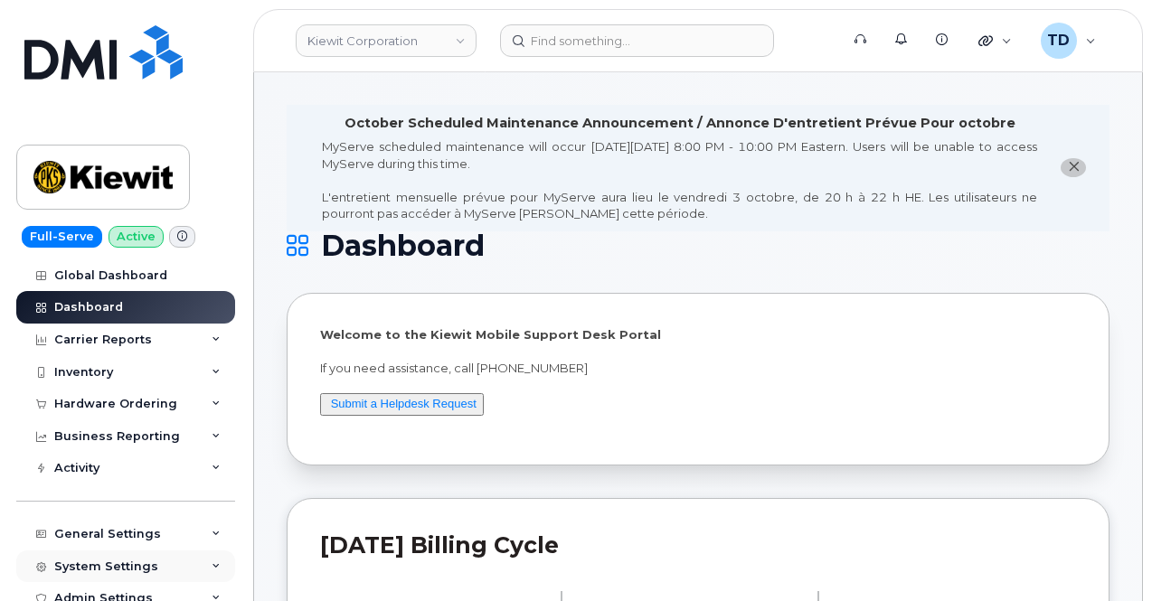
click at [126, 561] on div "System Settings" at bounding box center [106, 567] width 104 height 14
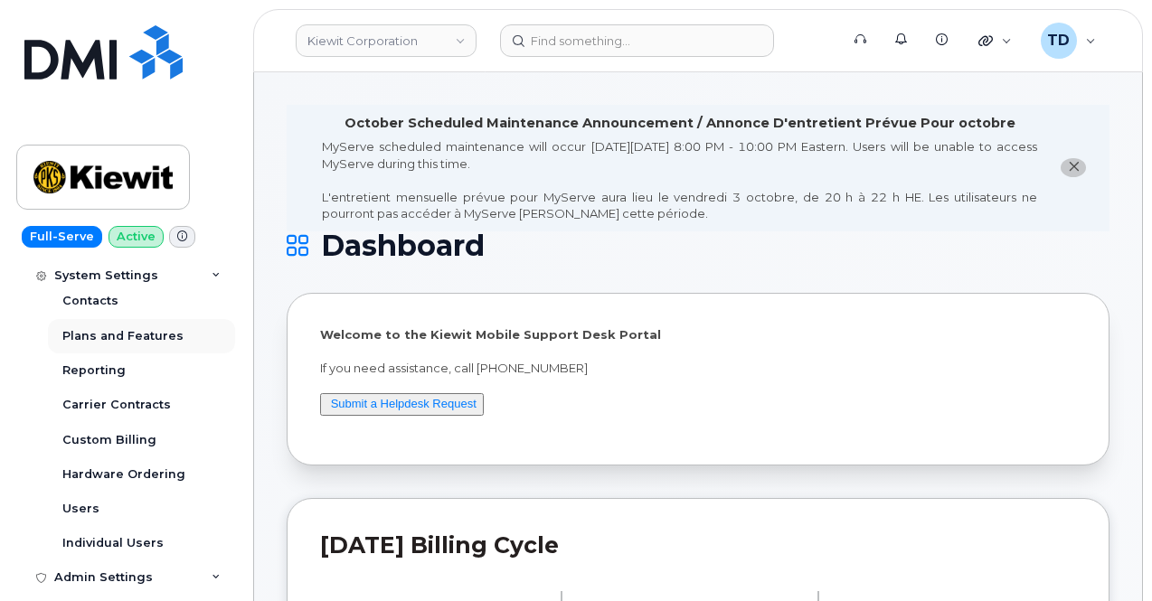
scroll to position [362, 0]
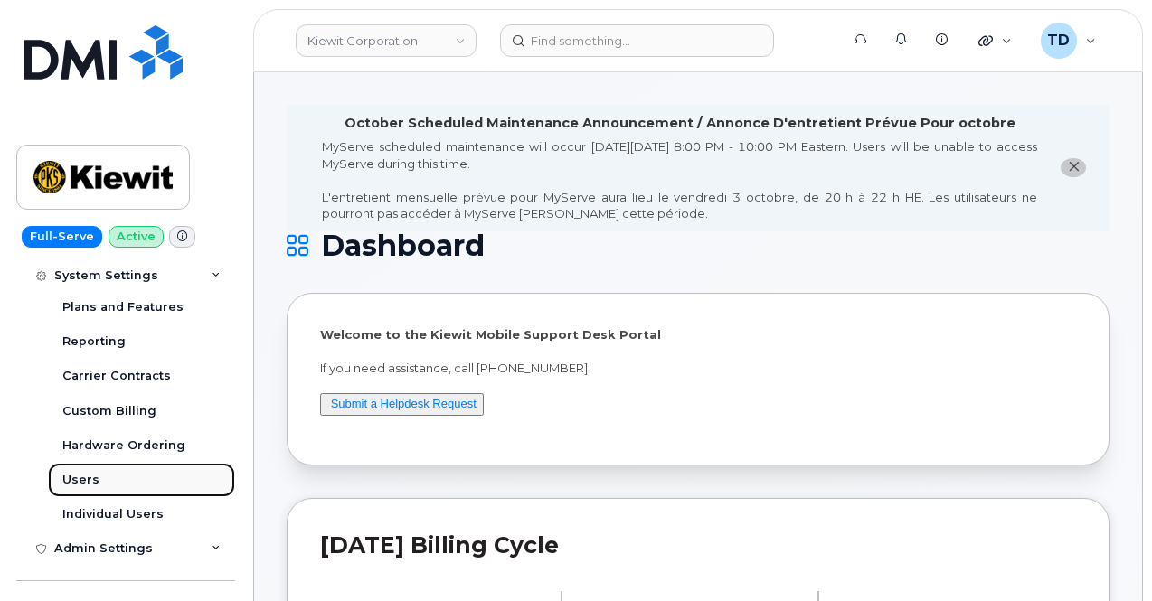
click at [130, 478] on link "Users" at bounding box center [141, 480] width 187 height 34
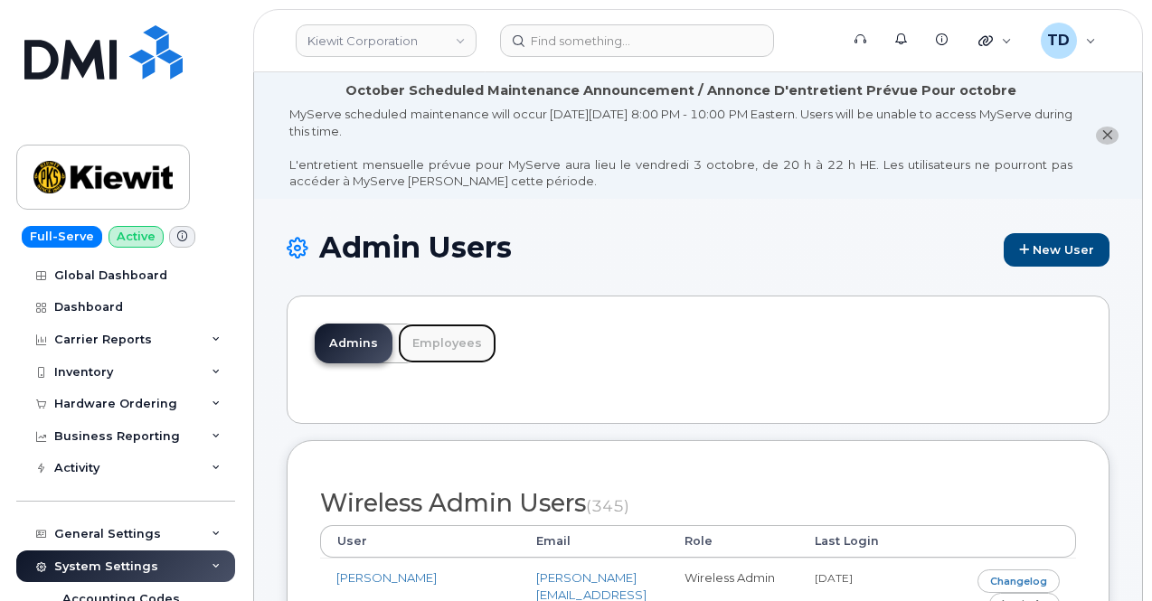
click at [445, 339] on link "Employees" at bounding box center [447, 344] width 99 height 40
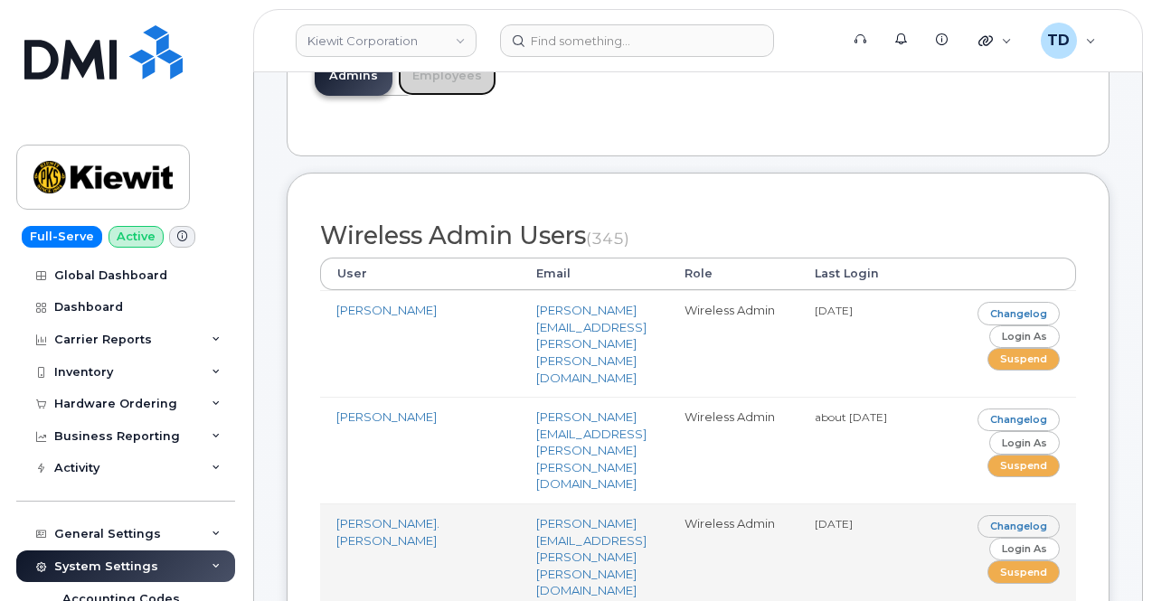
scroll to position [452, 0]
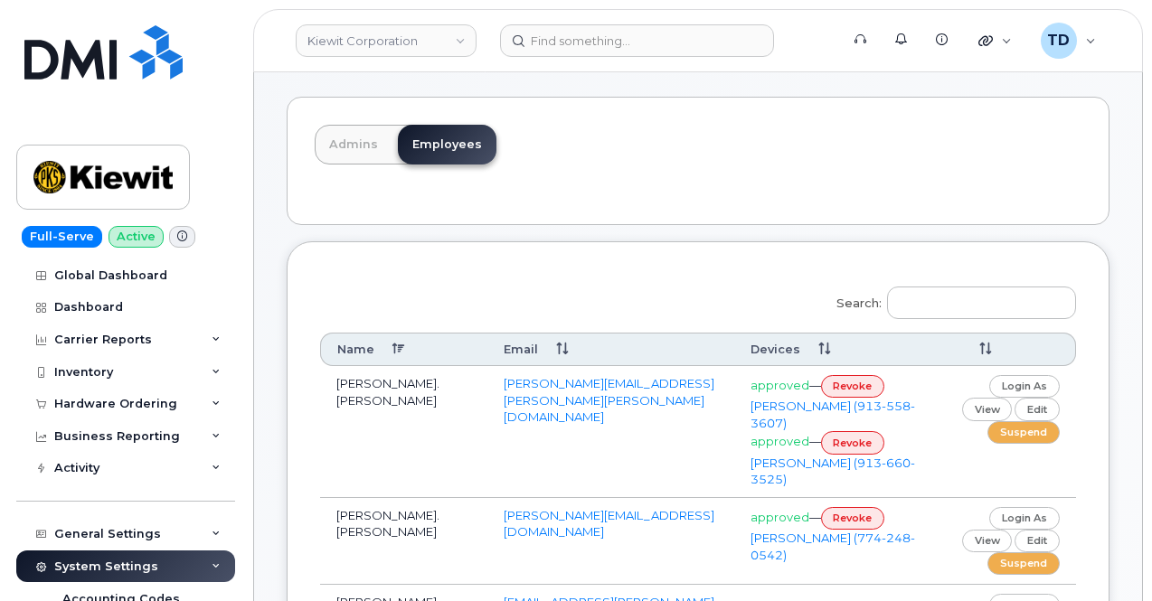
scroll to position [181, 0]
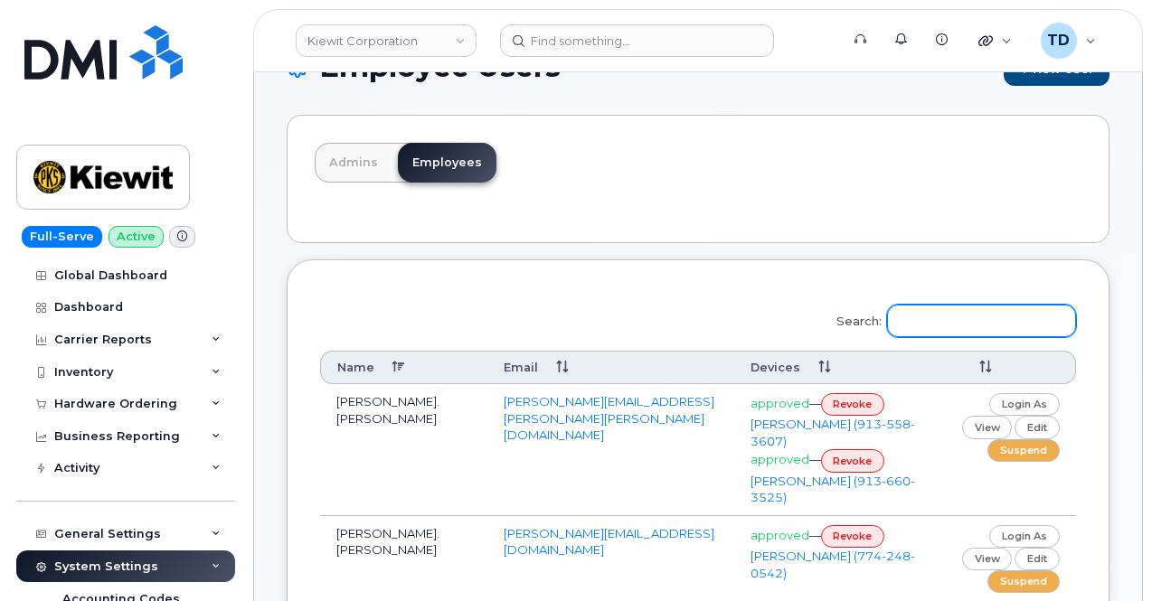
click at [1018, 318] on input "Search:" at bounding box center [981, 321] width 189 height 33
paste input "[PERSON_NAME]"
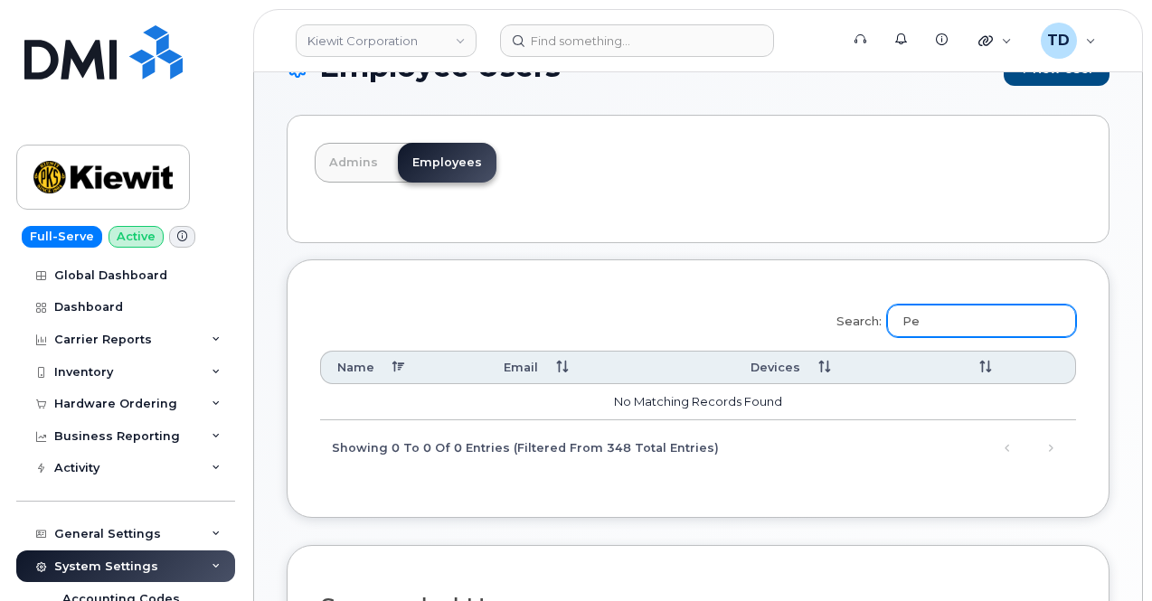
type input "P"
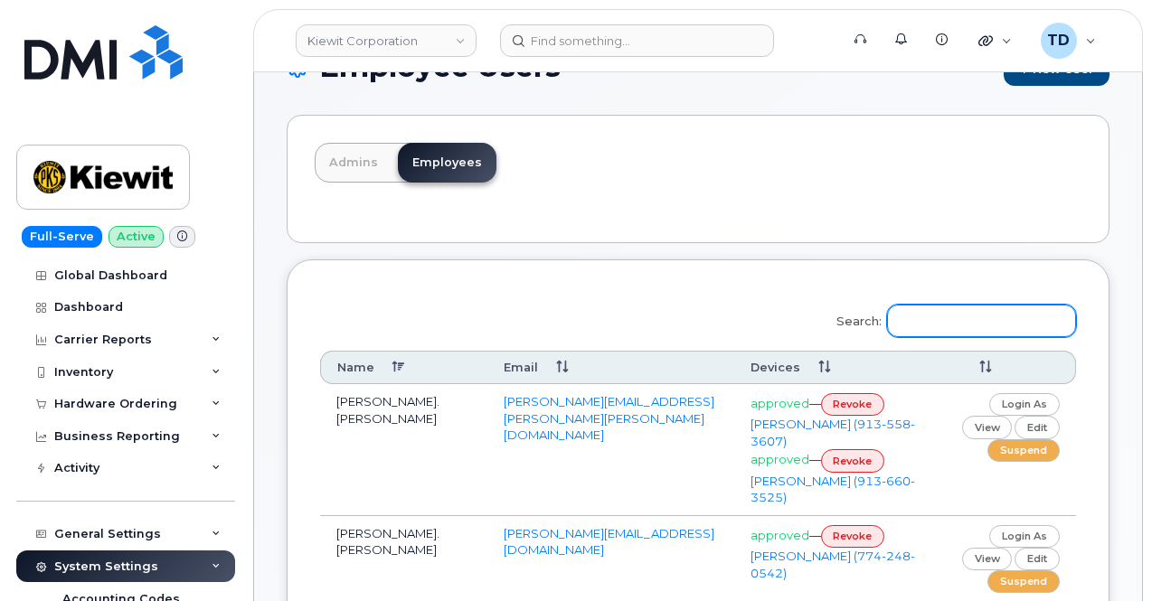
click at [960, 316] on input "Search:" at bounding box center [981, 321] width 189 height 33
paste input "PEYTON.BROOKS@KIEWIT.COM"
type input "PEYTON.BROOKS@KIEWIT.COM"
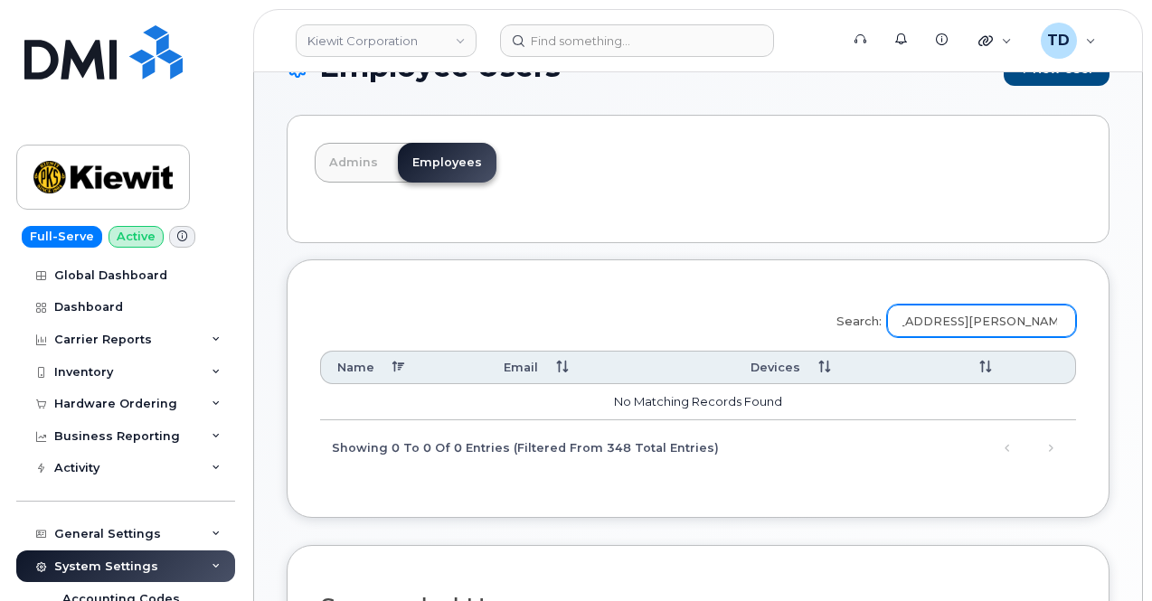
scroll to position [0, 0]
drag, startPoint x: 1056, startPoint y: 323, endPoint x: 870, endPoint y: 323, distance: 186.3
click at [870, 323] on label "Search: PEYTON.BROOKS@KIEWIT.COM" at bounding box center [950, 318] width 251 height 51
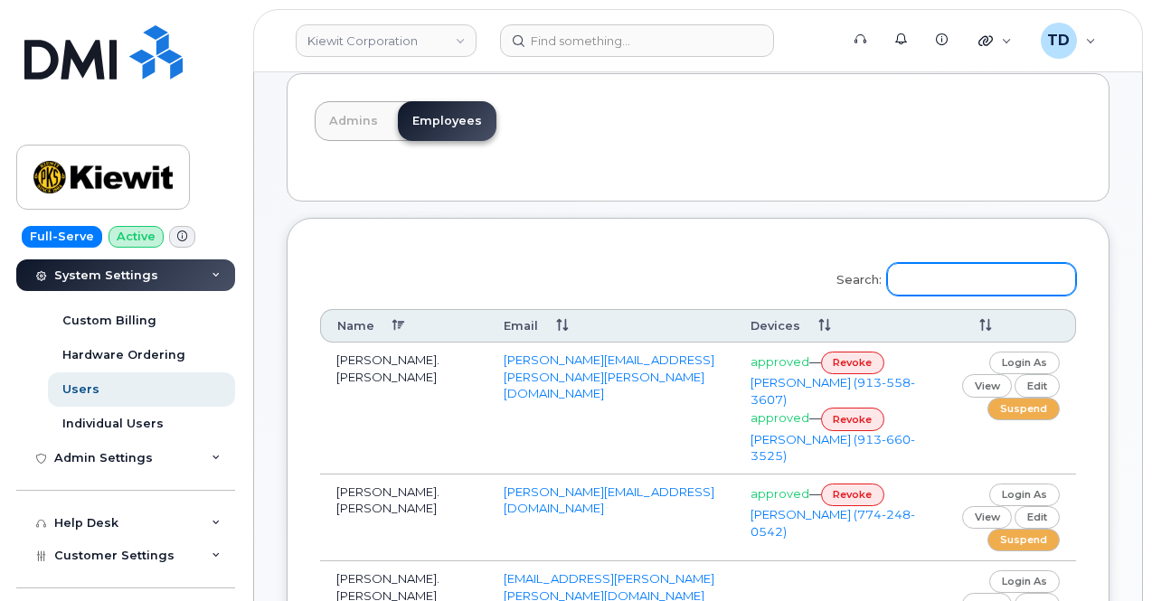
scroll to position [181, 0]
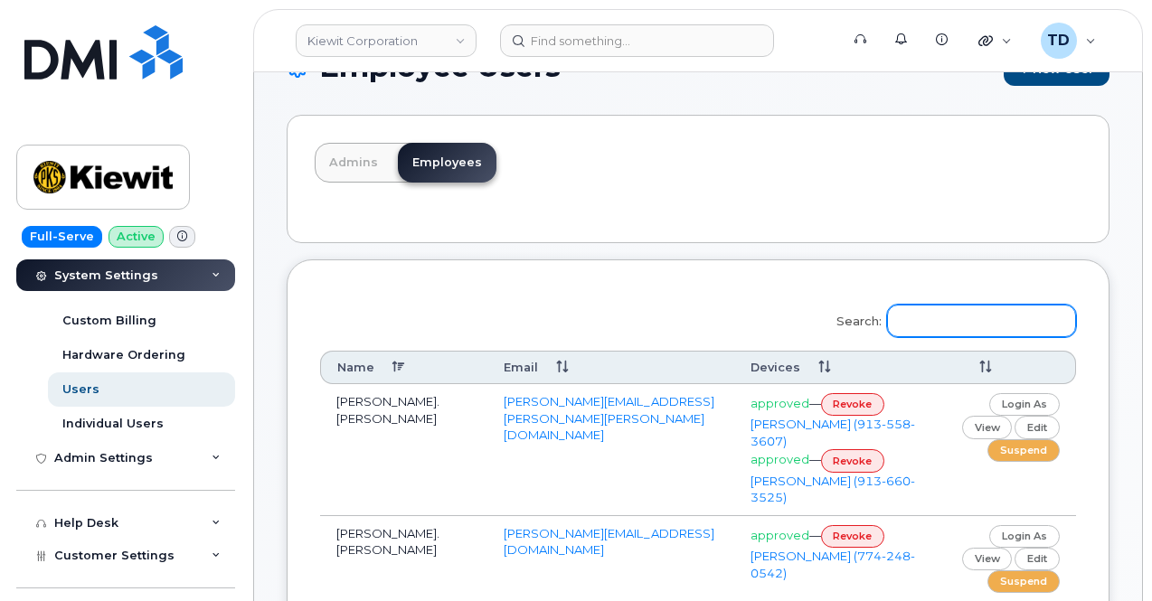
paste input "PEYTON.BROOKS@KIEWIT.COM"
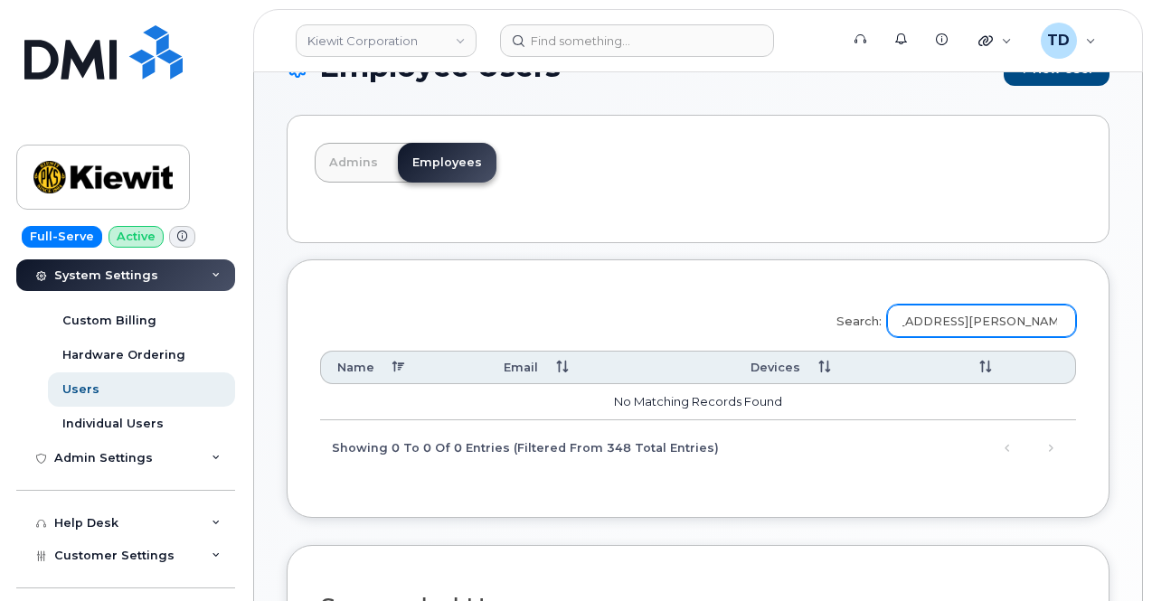
type input "PEYTON.BROOKS@KIEWIT.COM"
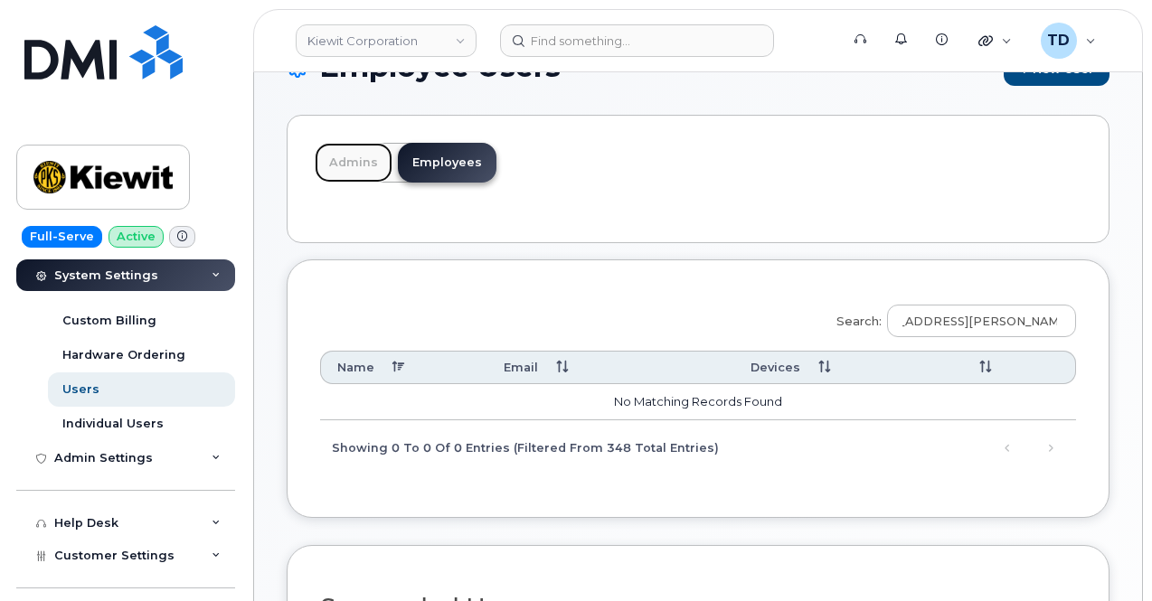
click at [340, 159] on link "Admins" at bounding box center [354, 163] width 78 height 40
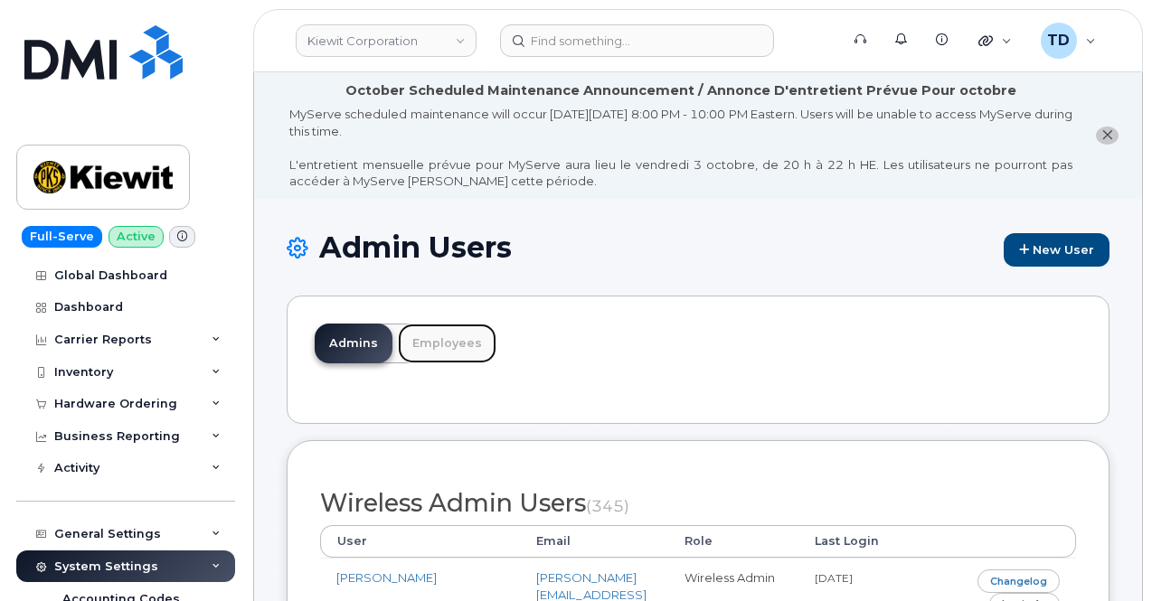
click at [428, 332] on link "Employees" at bounding box center [447, 344] width 99 height 40
click at [477, 346] on link "Employees" at bounding box center [447, 344] width 99 height 40
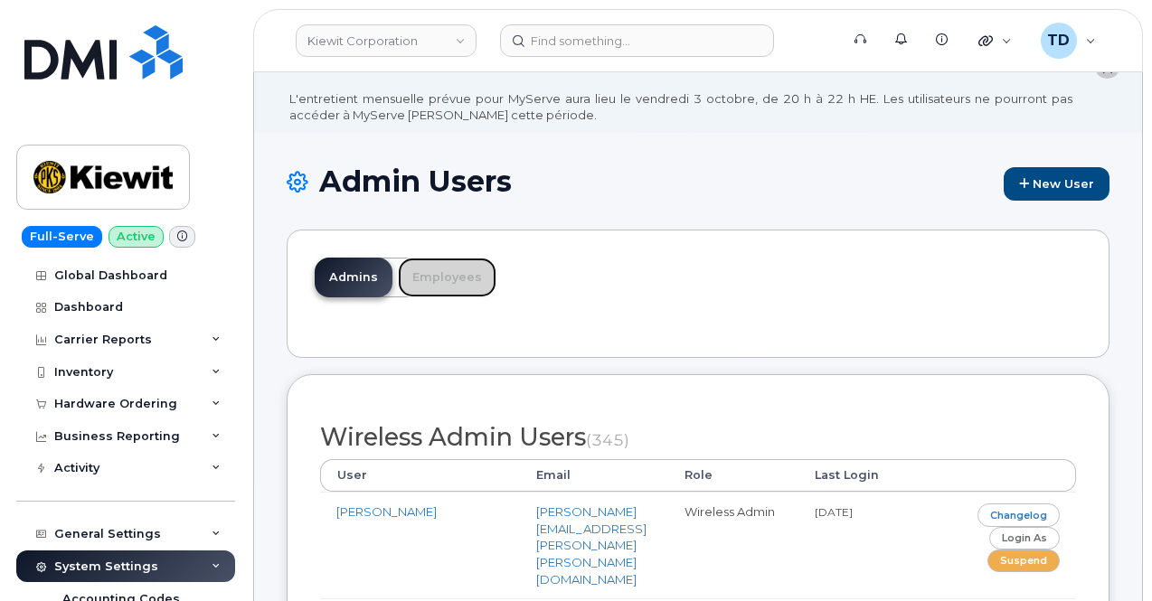
scroll to position [90, 0]
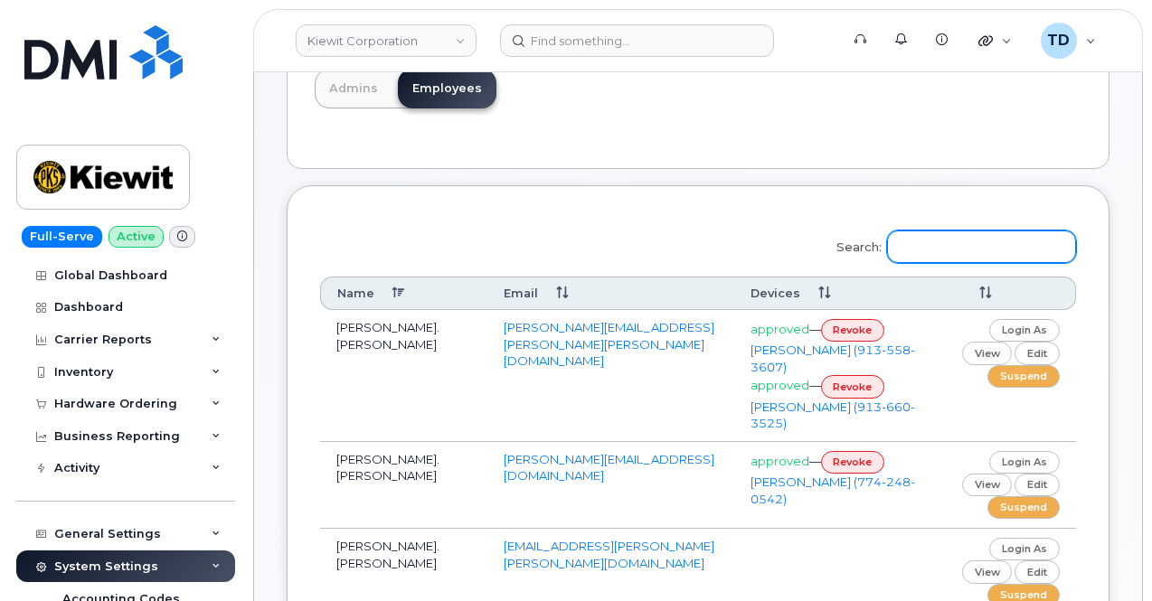
scroll to position [271, 0]
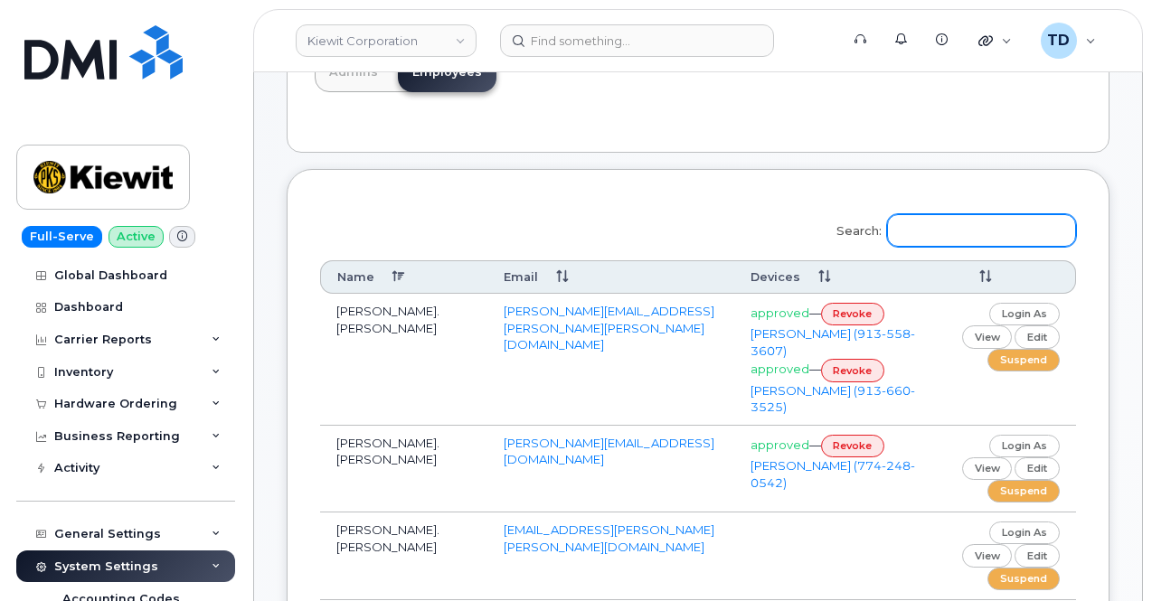
click at [1014, 214] on input "Search:" at bounding box center [981, 230] width 189 height 33
paste input "PEYTON.BROOKS@KIEWIT.COM"
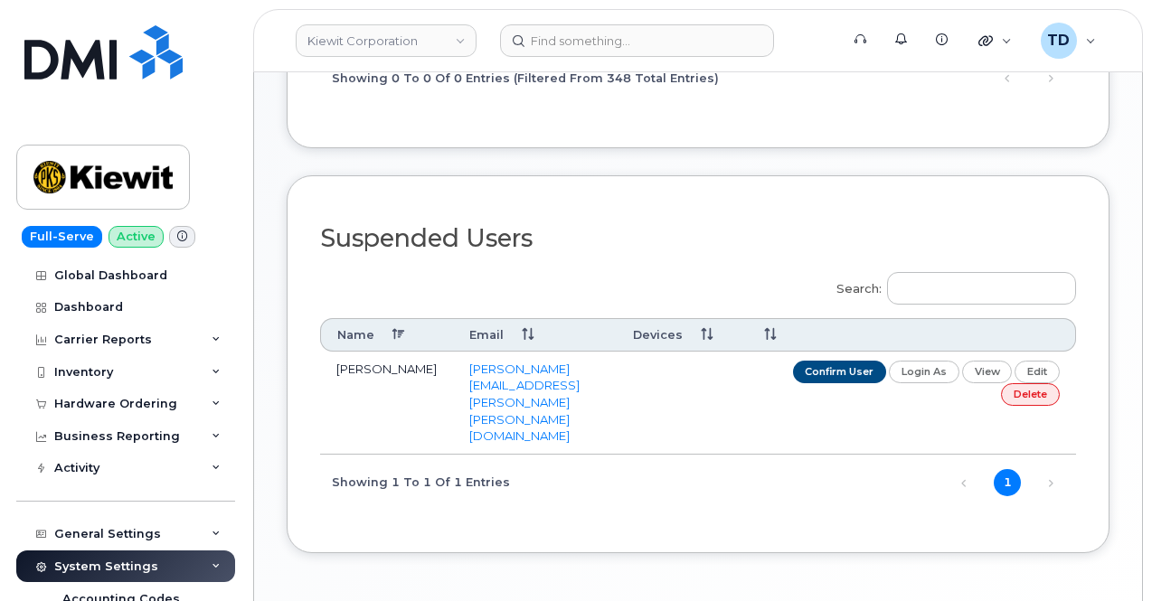
scroll to position [554, 0]
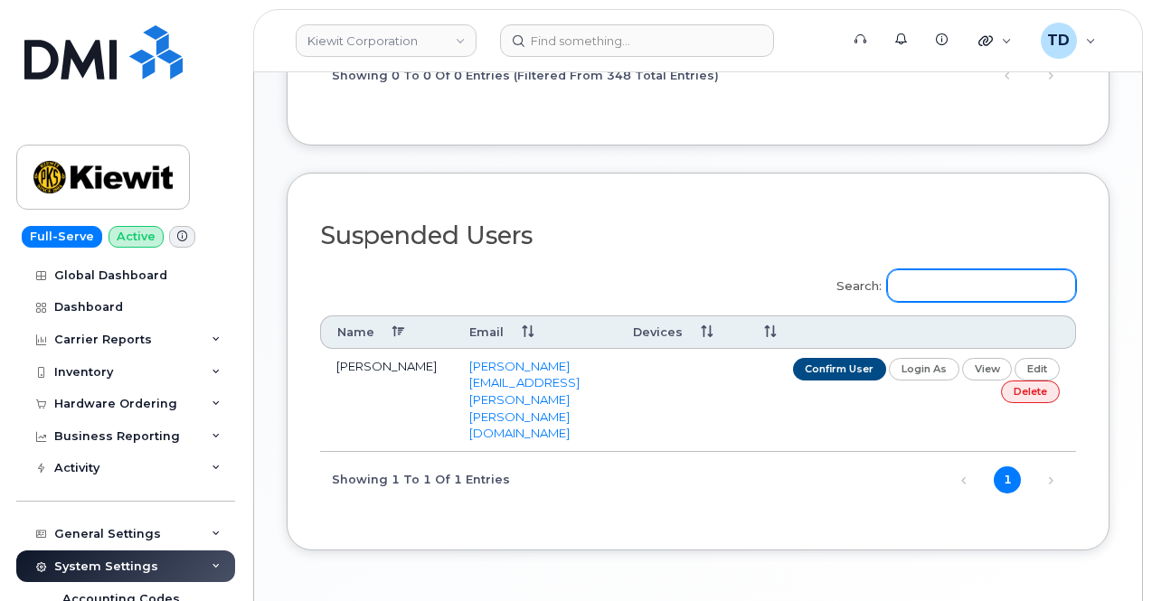
type input "PEYTON.BROOKS@KIEWIT.COM"
click at [994, 279] on input "Search:" at bounding box center [981, 286] width 189 height 33
paste input "PEYTON.BROOKS@KIEWIT.COM"
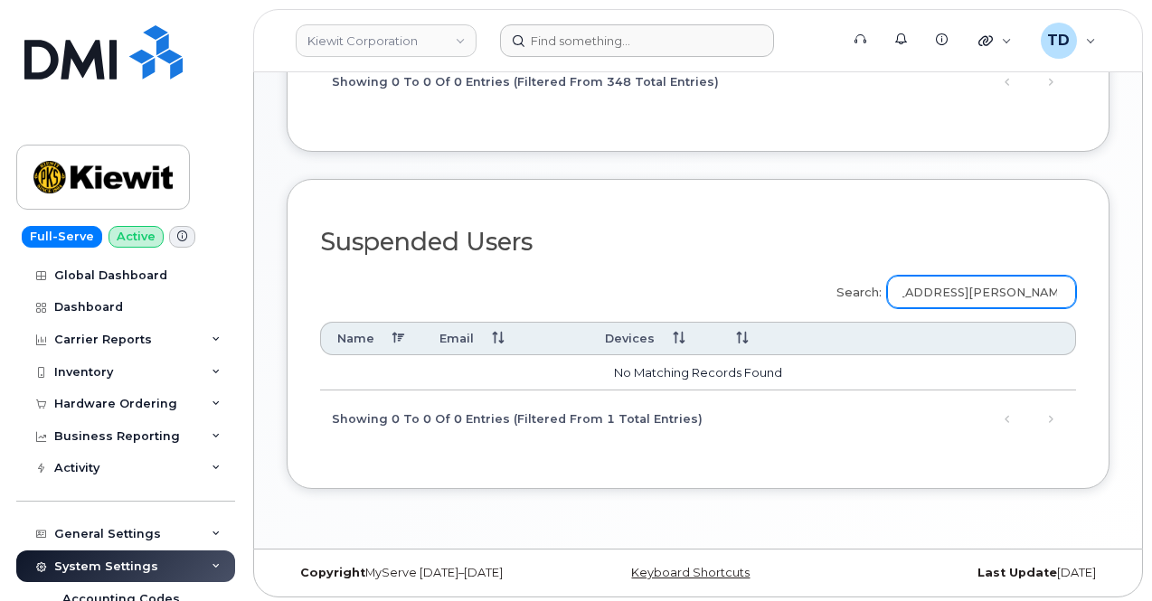
type input "PEYTON.BROOKS@KIEWIT.COM"
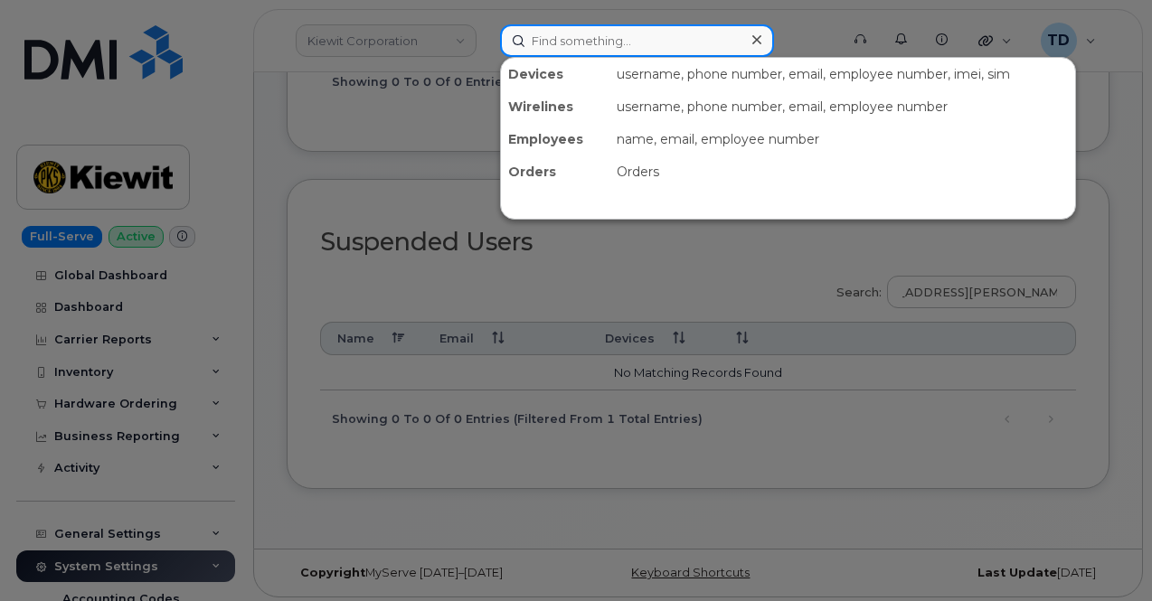
scroll to position [0, 0]
click at [583, 41] on input at bounding box center [637, 40] width 274 height 33
paste input "PEYTON.BROOKS@KIEWIT.COM"
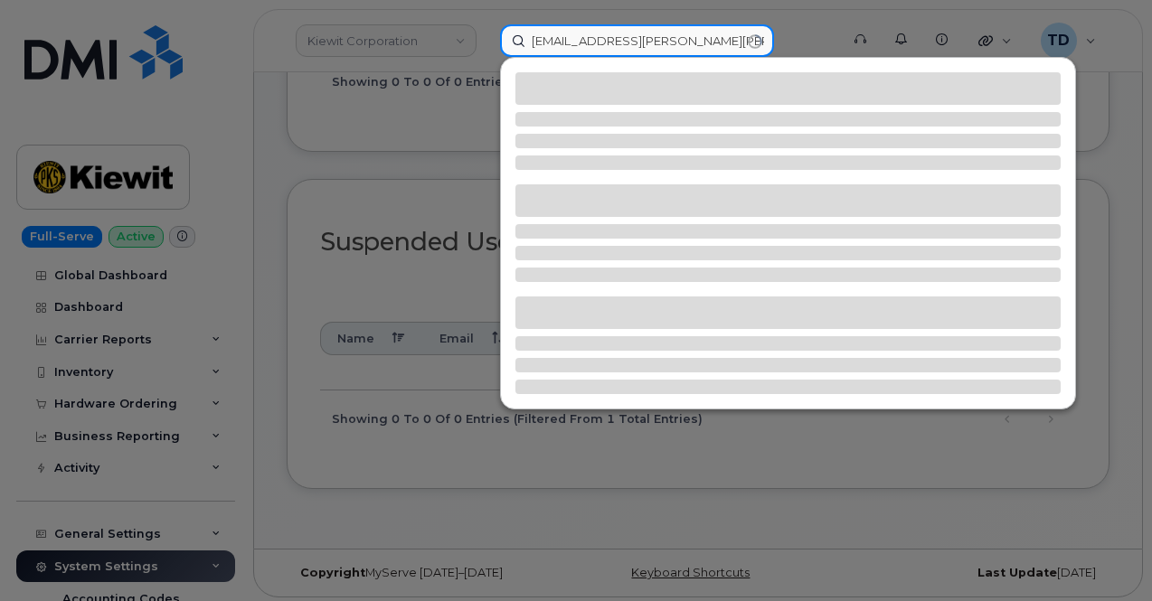
type input "PEYTON.BROOKS@KIEWIT.COM"
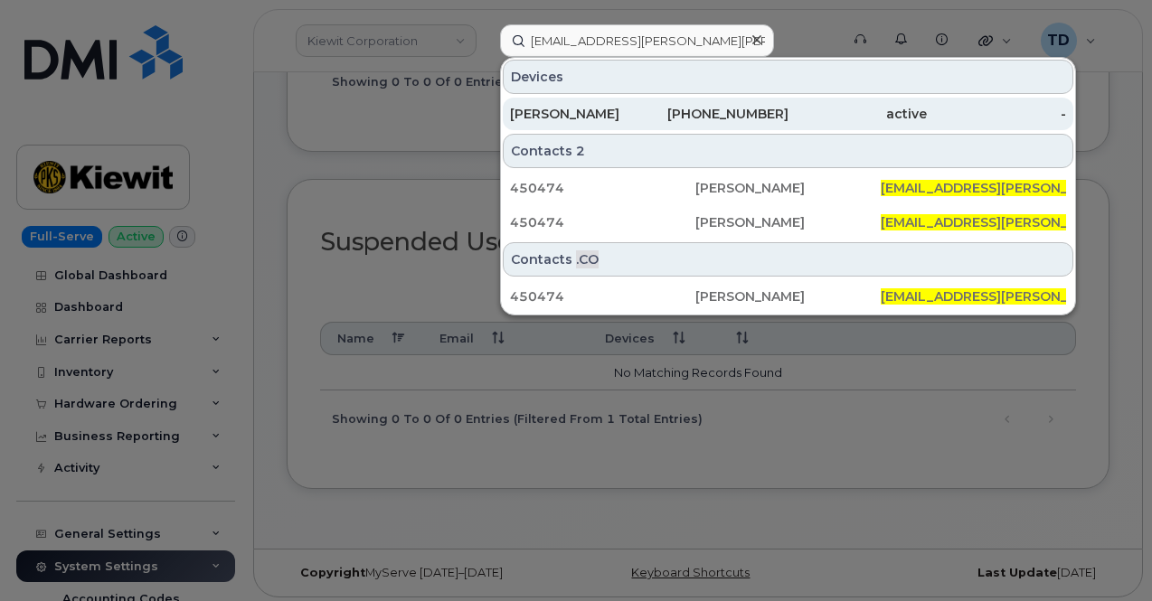
click at [711, 103] on div "626-629-9389" at bounding box center [718, 114] width 139 height 33
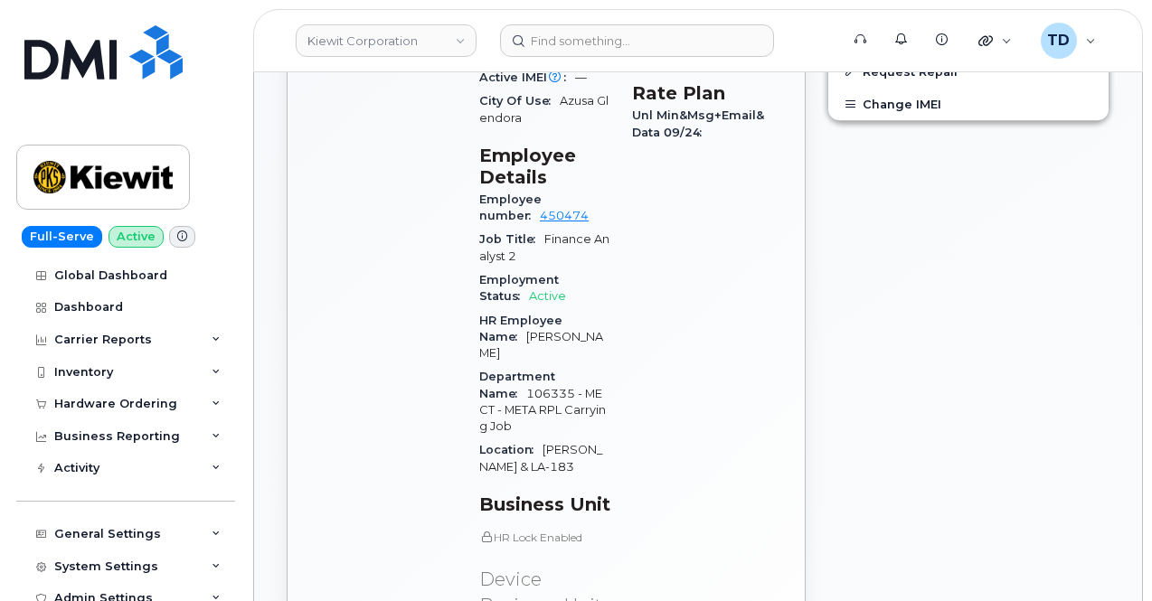
scroll to position [798, 0]
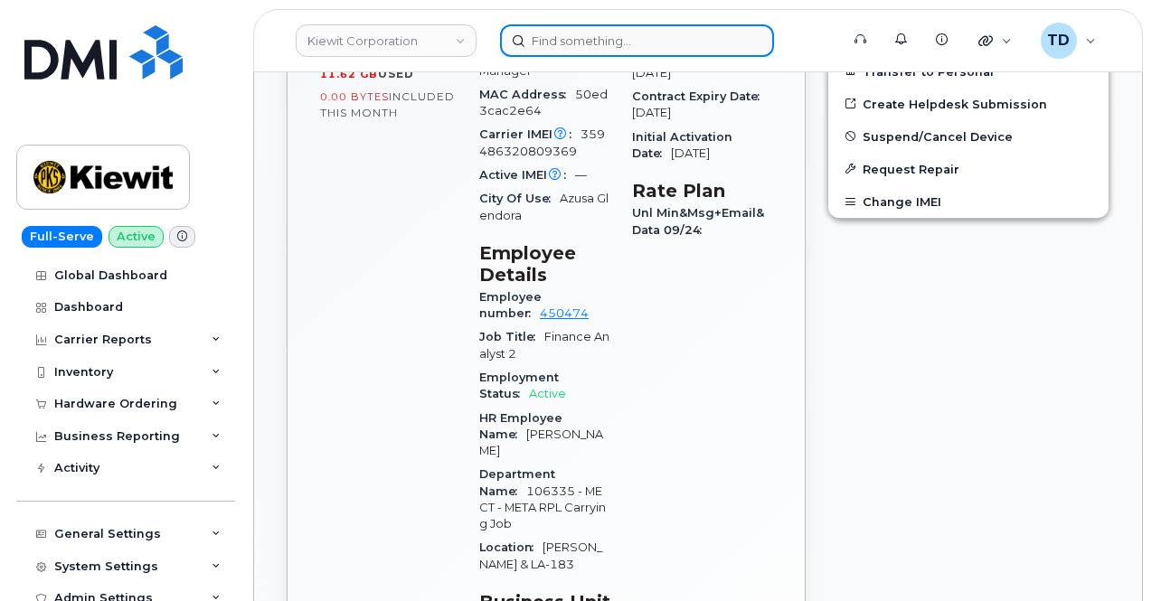
click at [582, 27] on input at bounding box center [637, 40] width 274 height 33
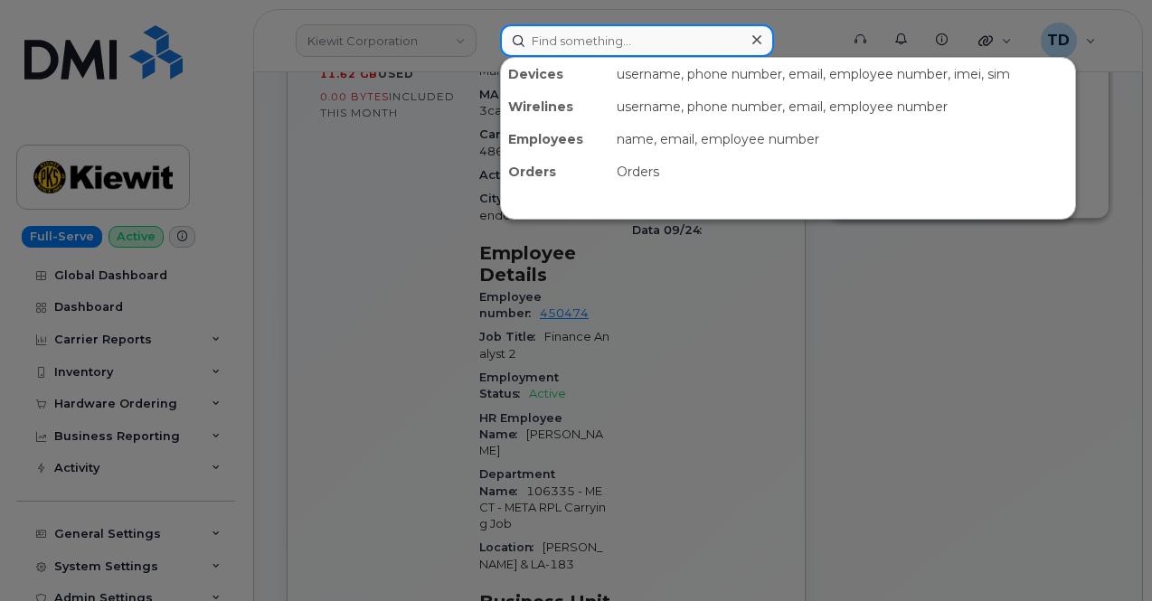
paste input "9364072771"
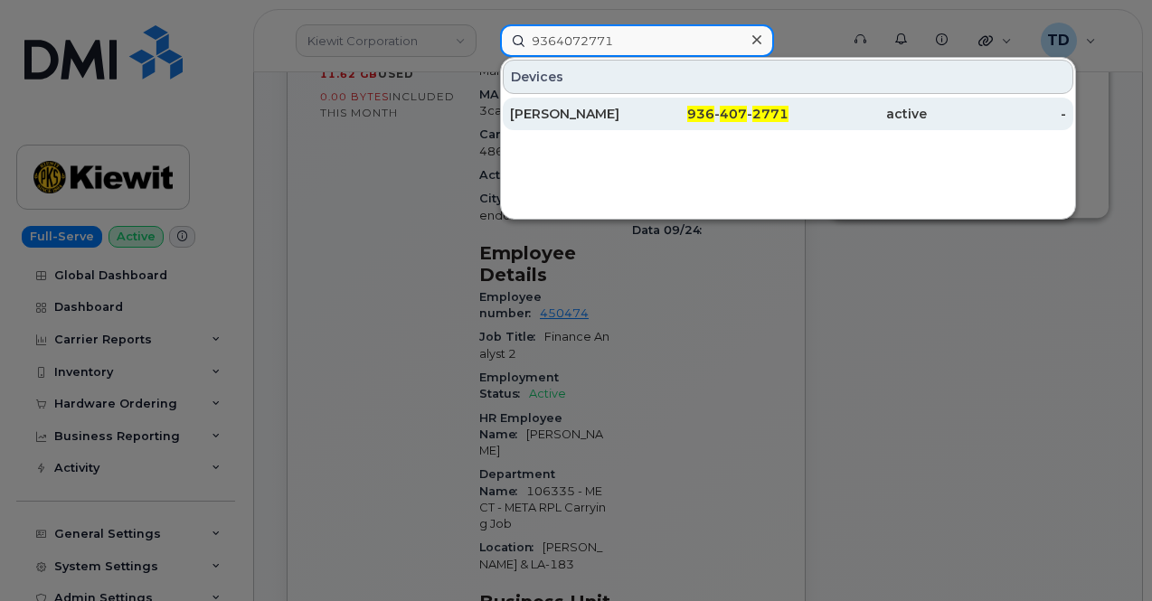
type input "9364072771"
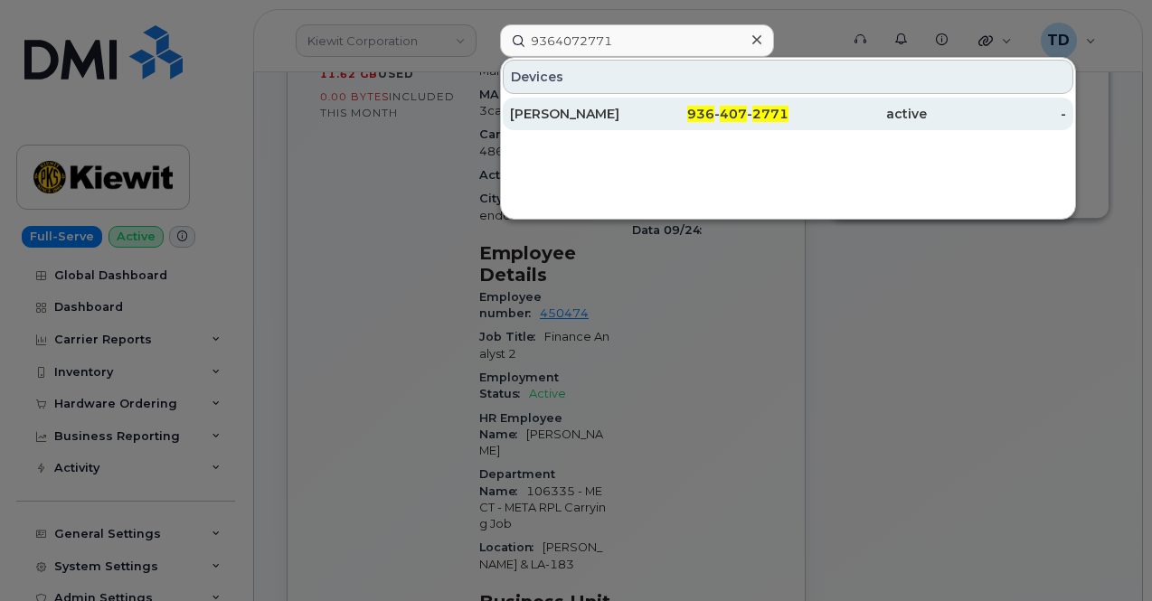
click at [792, 103] on div "active" at bounding box center [858, 114] width 139 height 33
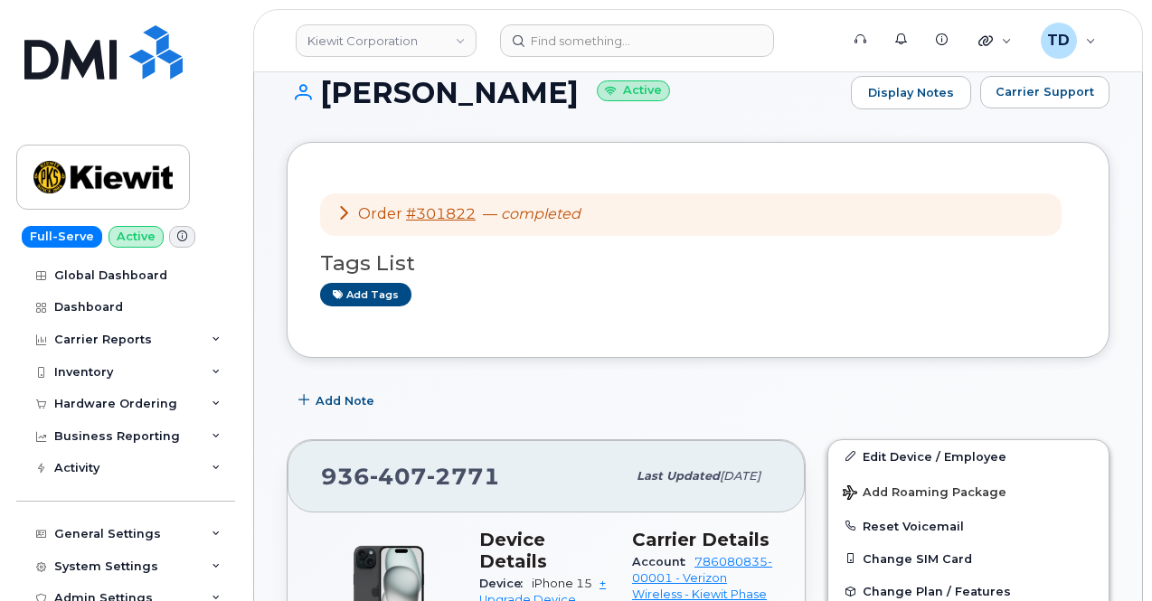
scroll to position [90, 0]
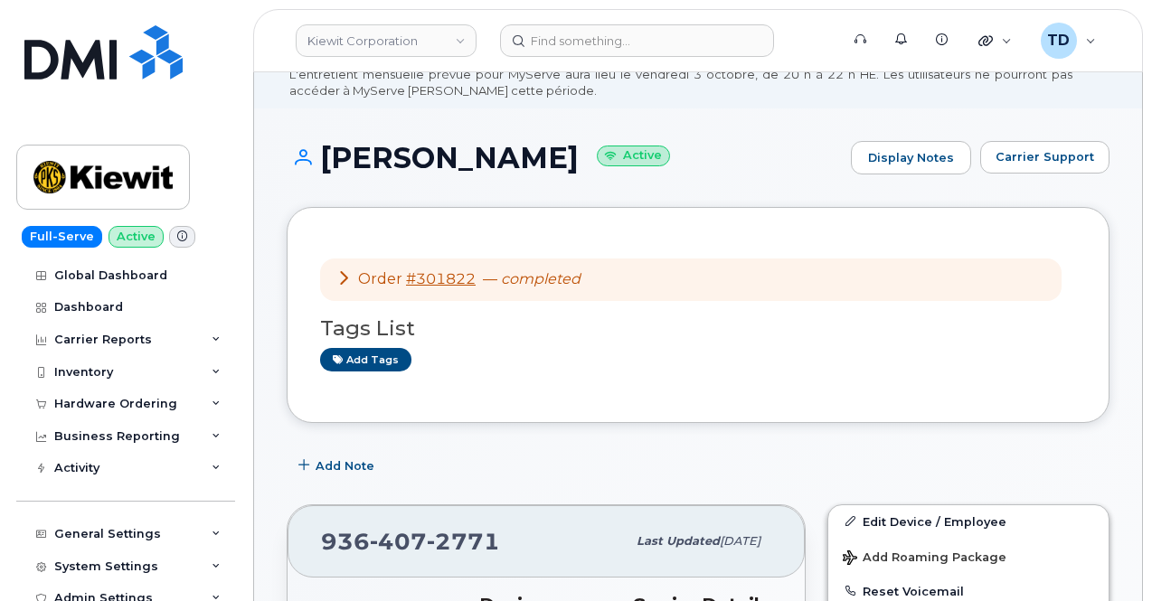
drag, startPoint x: 563, startPoint y: 162, endPoint x: 324, endPoint y: 169, distance: 239.8
click at [324, 169] on h1 "[PERSON_NAME] Active" at bounding box center [564, 158] width 555 height 32
copy h1 "[PERSON_NAME]"
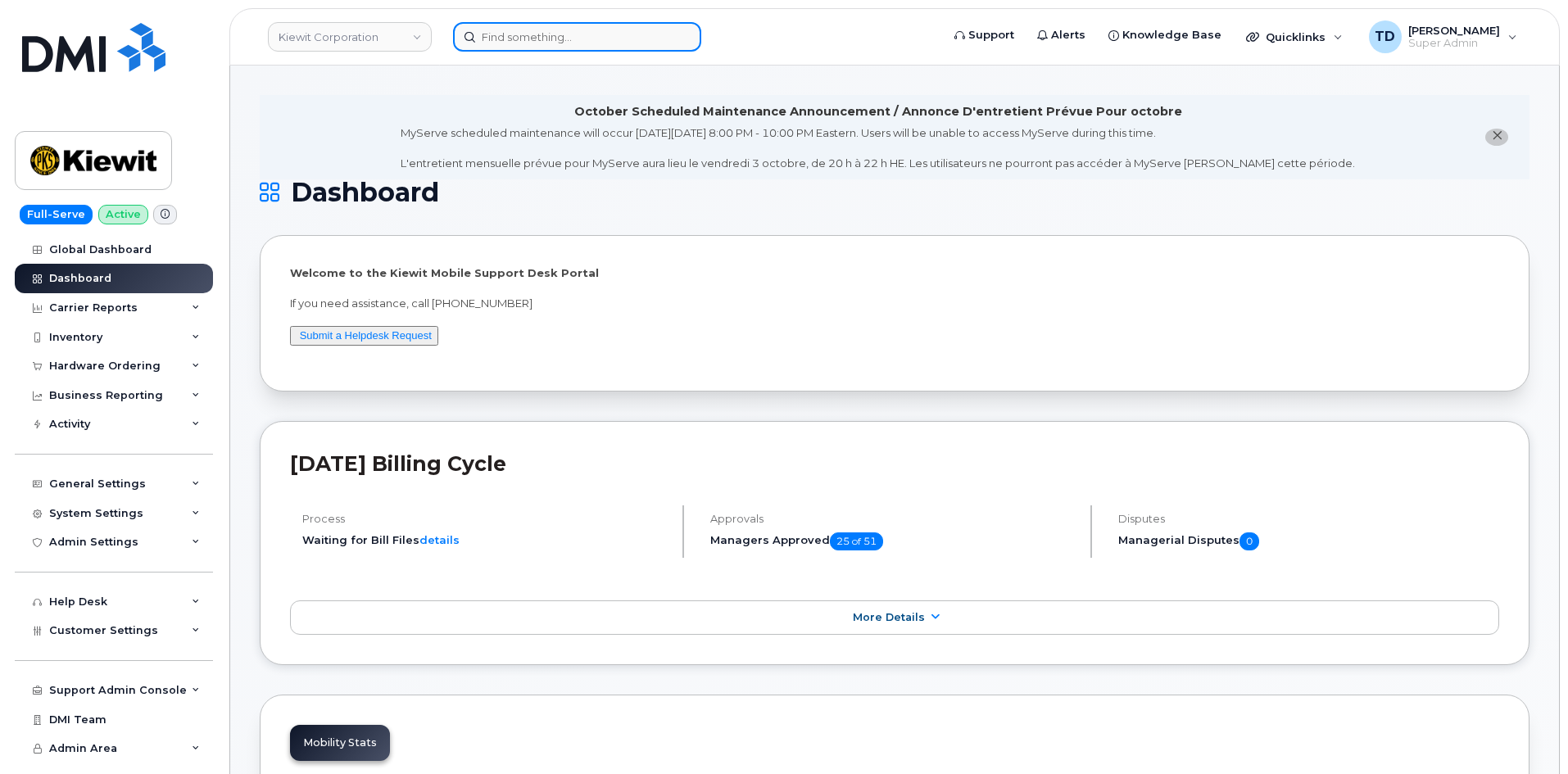
click at [604, 30] on input at bounding box center [577, 36] width 248 height 30
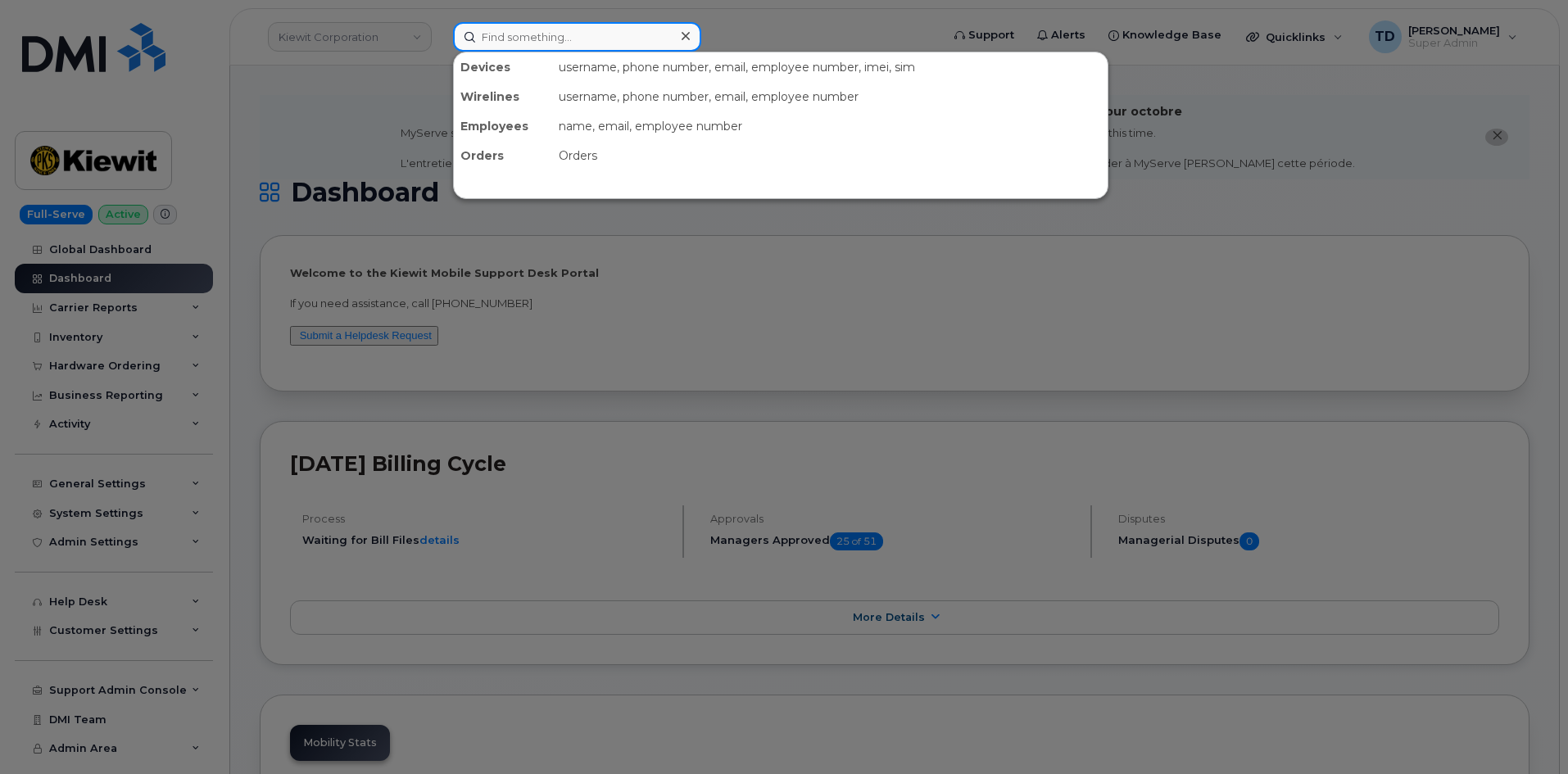
paste input "4029819823"
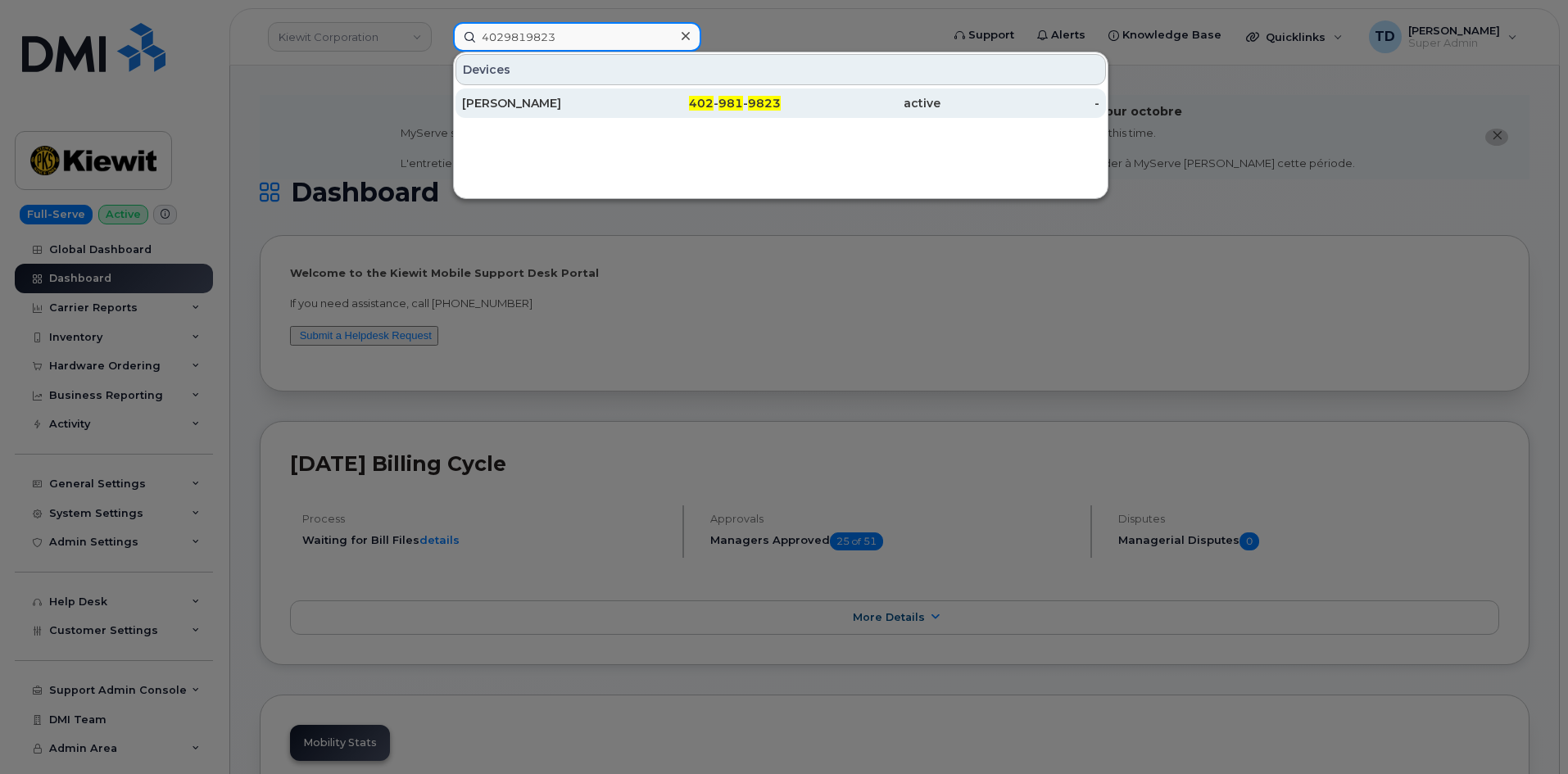
type input "4029819823"
click at [626, 94] on div "402 - 981 - 9823" at bounding box center [701, 103] width 159 height 30
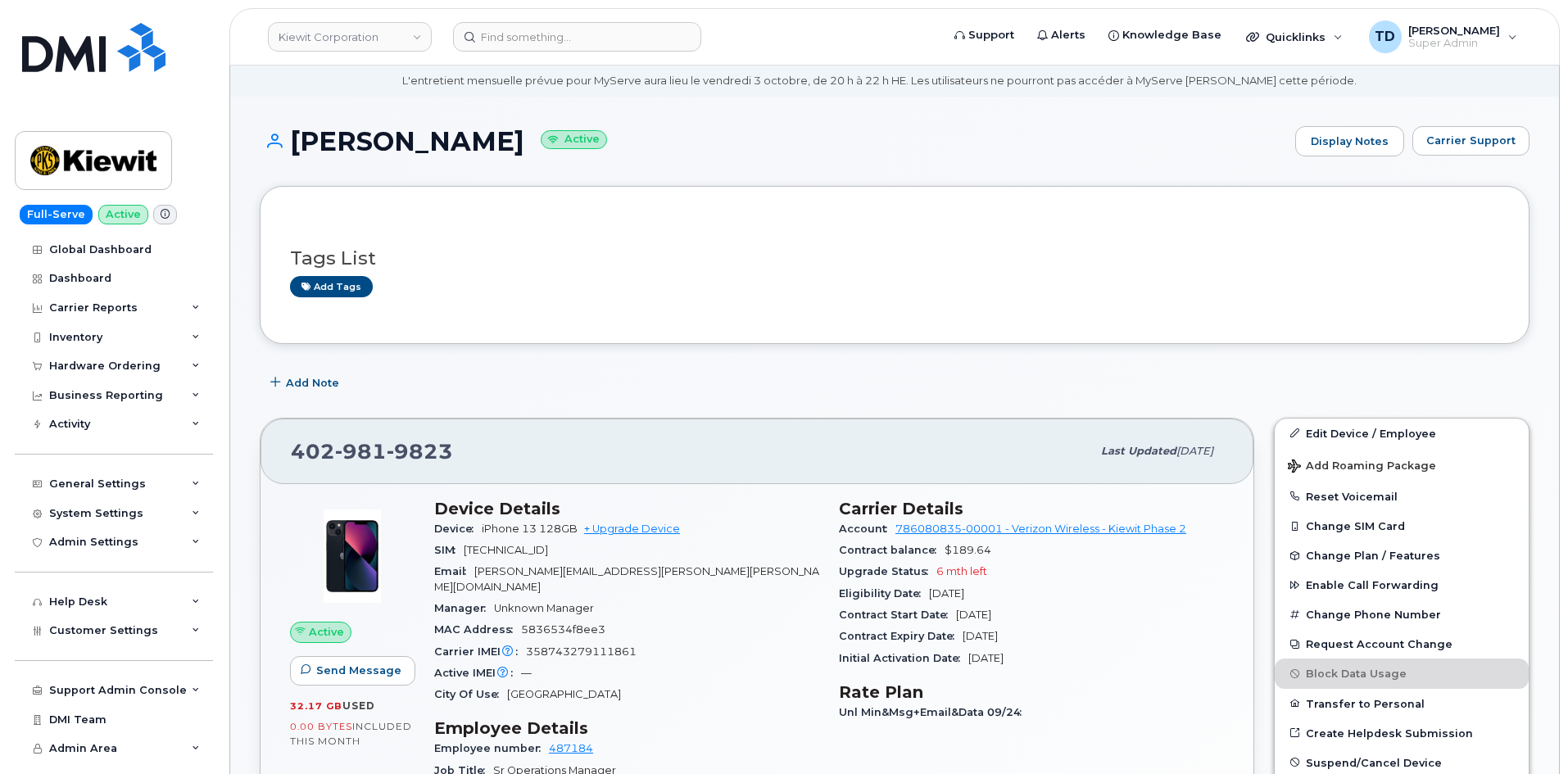
scroll to position [81, 0]
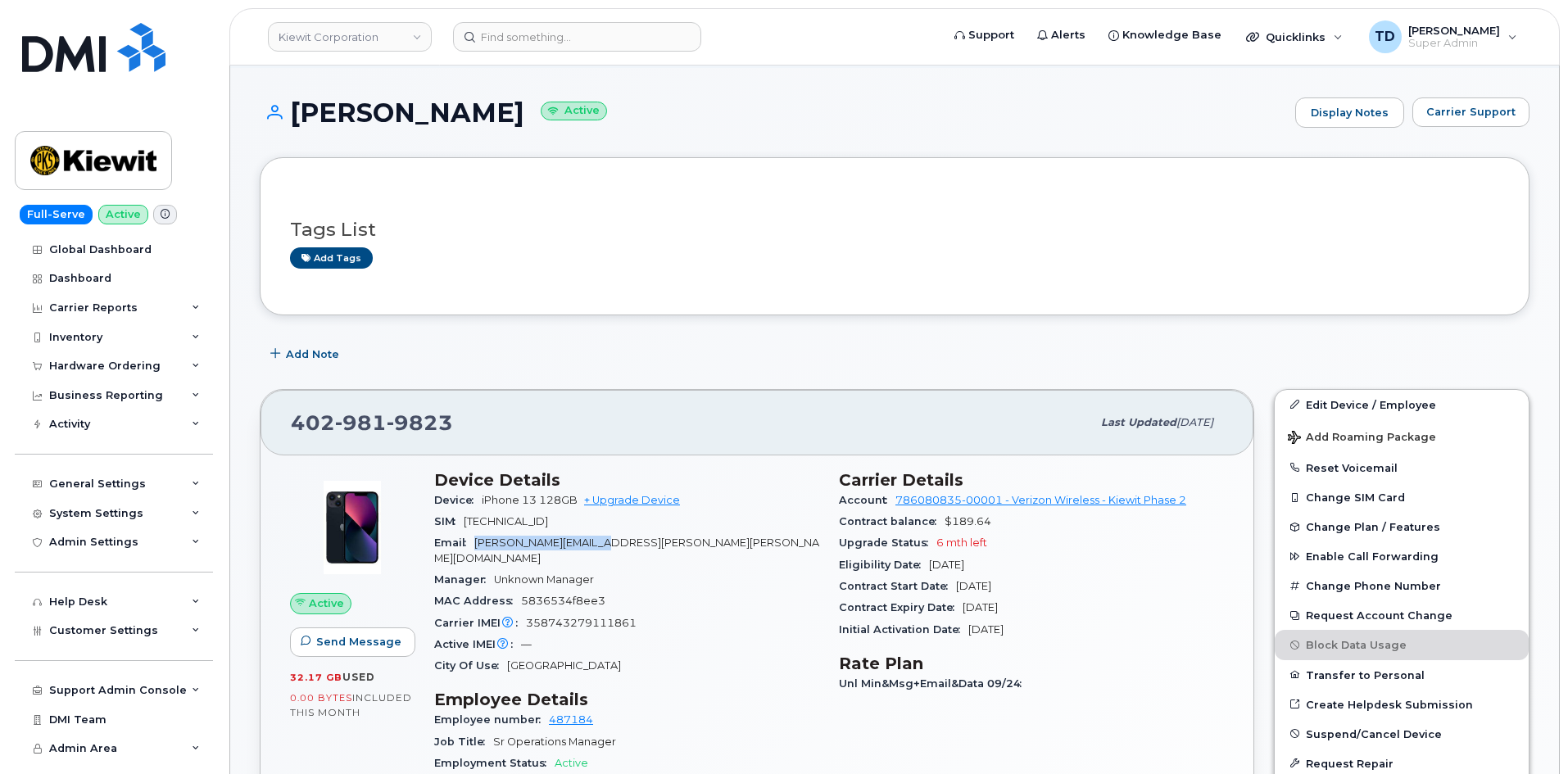
drag, startPoint x: 473, startPoint y: 540, endPoint x: 700, endPoint y: 549, distance: 227.2
click at [700, 549] on div "Email [PERSON_NAME][EMAIL_ADDRESS][PERSON_NAME][PERSON_NAME][DOMAIN_NAME]" at bounding box center [626, 550] width 385 height 37
copy span "[PERSON_NAME][EMAIL_ADDRESS][PERSON_NAME][PERSON_NAME][DOMAIN_NAME]"
